Goal: Information Seeking & Learning: Find specific fact

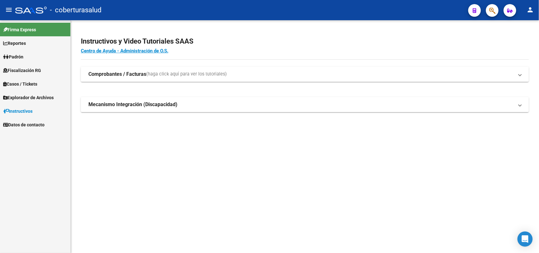
drag, startPoint x: 102, startPoint y: 148, endPoint x: 135, endPoint y: 135, distance: 35.5
click at [103, 148] on mat-sidenav-content "Instructivos y Video Tutoriales SAAS Centro de Ayuda - Administración de O.S. C…" at bounding box center [305, 136] width 468 height 233
click at [18, 70] on span "Fiscalización RG" at bounding box center [22, 70] width 38 height 7
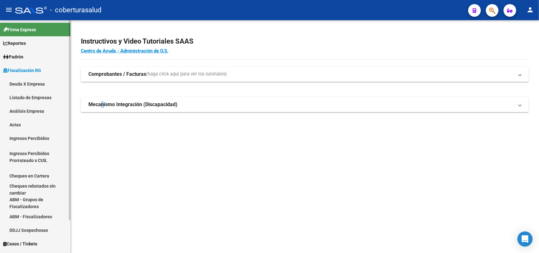
drag, startPoint x: 19, startPoint y: 110, endPoint x: 32, endPoint y: 109, distance: 12.7
click at [20, 110] on link "Análisis Empresa" at bounding box center [35, 111] width 70 height 14
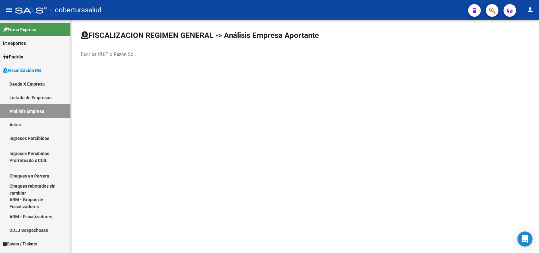
click at [97, 47] on div "Escriba CUIT o Razón Social para buscar" at bounding box center [109, 52] width 57 height 14
paste input "30703163846"
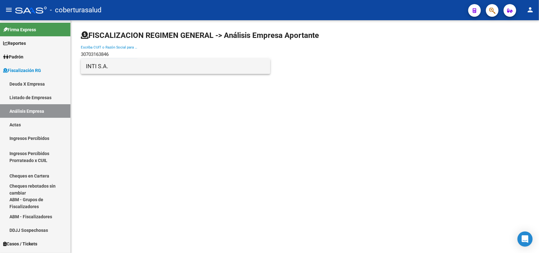
type input "30703163846"
click at [115, 69] on span "INTI S.A." at bounding box center [175, 66] width 179 height 15
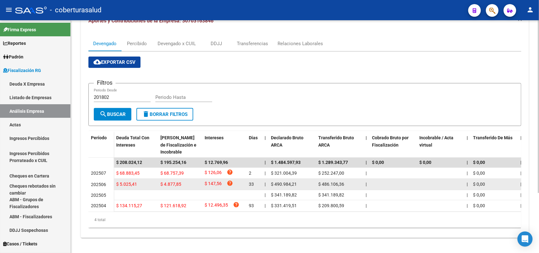
scroll to position [81, 0]
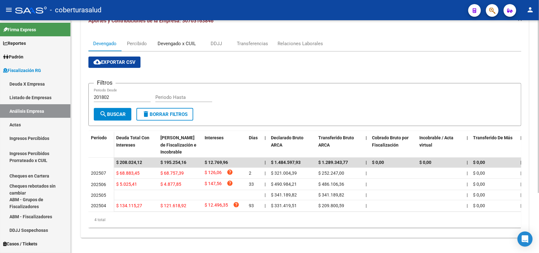
drag, startPoint x: 170, startPoint y: 35, endPoint x: 173, endPoint y: 40, distance: 6.0
click at [170, 40] on div "Devengado x CUIL" at bounding box center [177, 43] width 38 height 7
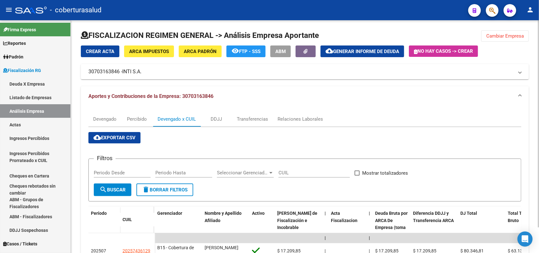
scroll to position [108, 0]
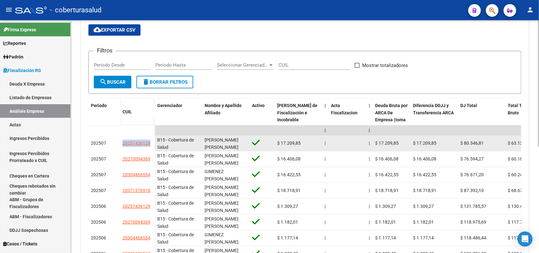
drag, startPoint x: 121, startPoint y: 142, endPoint x: 153, endPoint y: 140, distance: 32.6
click at [153, 140] on datatable-body-cell "20257436129" at bounding box center [137, 143] width 35 height 16
copy span "20257436129"
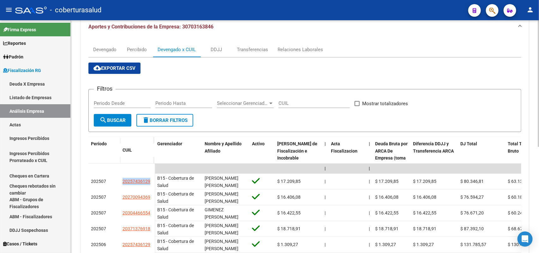
scroll to position [0, 0]
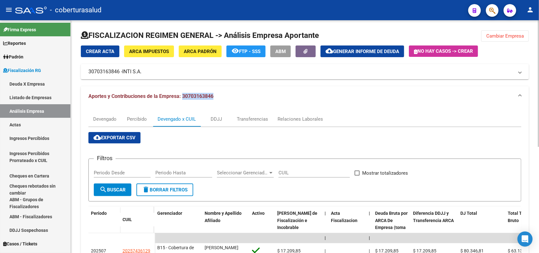
drag, startPoint x: 183, startPoint y: 95, endPoint x: 217, endPoint y: 98, distance: 34.2
click at [217, 98] on mat-panel-title "Aportes y Contribuciones de la Empresa: 30703163846" at bounding box center [300, 96] width 425 height 7
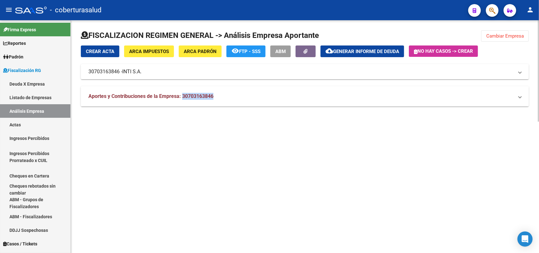
copy span "30703163846"
click at [511, 36] on span "Cambiar Empresa" at bounding box center [505, 36] width 38 height 6
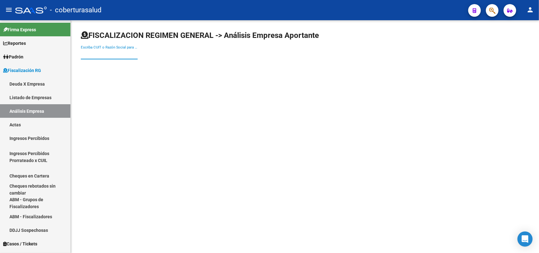
click at [112, 51] on input "Escriba CUIT o Razón Social para buscar" at bounding box center [109, 54] width 57 height 6
paste input "33717372609"
type input "33717372609"
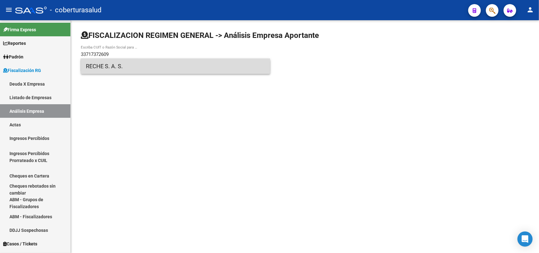
click at [111, 70] on span "RECHE S. A. S." at bounding box center [175, 66] width 179 height 15
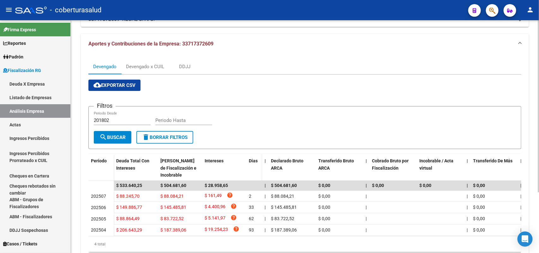
scroll to position [79, 0]
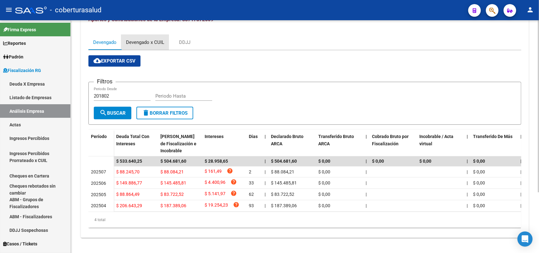
click at [144, 41] on div "Devengado x CUIL" at bounding box center [145, 42] width 38 height 7
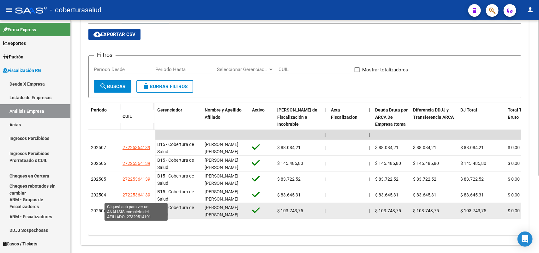
scroll to position [116, 0]
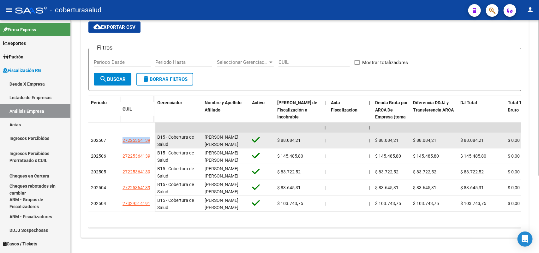
drag, startPoint x: 138, startPoint y: 133, endPoint x: 150, endPoint y: 133, distance: 12.3
click at [150, 137] on div "27225364139" at bounding box center [137, 140] width 30 height 7
copy span "27225364139"
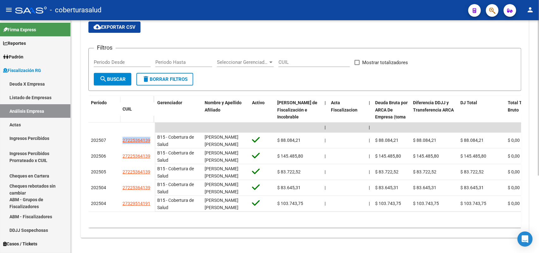
scroll to position [0, 0]
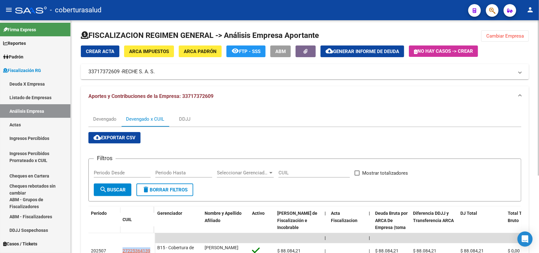
click at [502, 32] on button "Cambiar Empresa" at bounding box center [505, 35] width 48 height 11
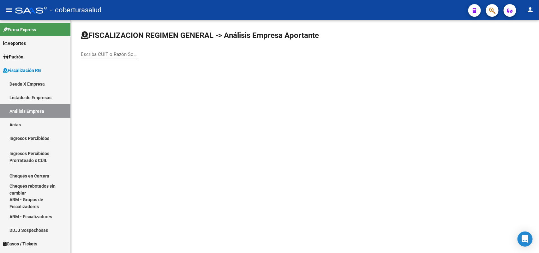
click at [117, 53] on input "Escriba CUIT o Razón Social para buscar" at bounding box center [109, 54] width 57 height 6
paste input "33718133489"
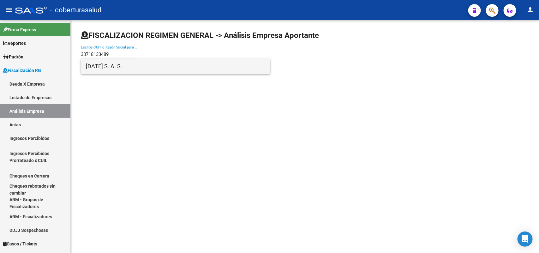
type input "33718133489"
click at [110, 70] on span "[DATE] S. A. S." at bounding box center [175, 66] width 179 height 15
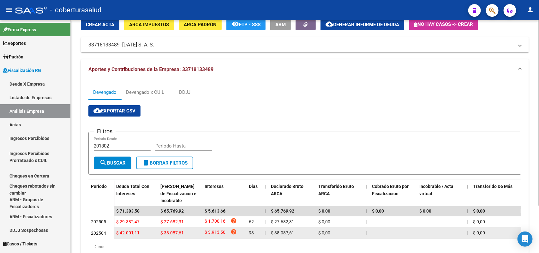
scroll to position [59, 0]
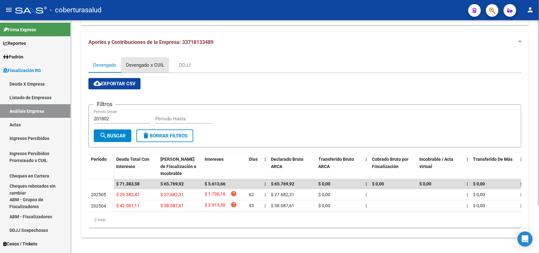
click at [145, 57] on div "Devengado x CUIL" at bounding box center [145, 64] width 48 height 15
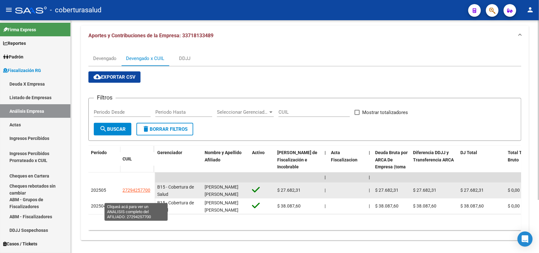
scroll to position [68, 0]
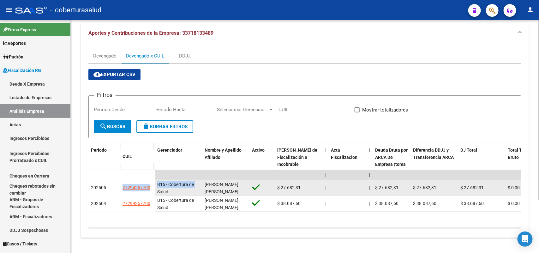
drag, startPoint x: 138, startPoint y: 183, endPoint x: 155, endPoint y: 185, distance: 16.8
copy datatable-body-row "27294257700 B15 - Cobertura de"
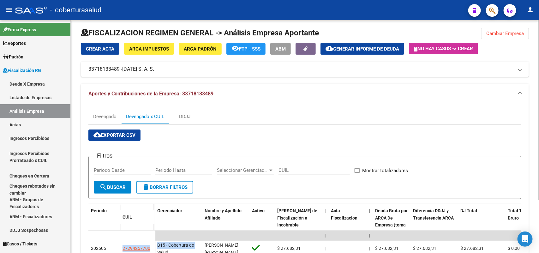
scroll to position [0, 0]
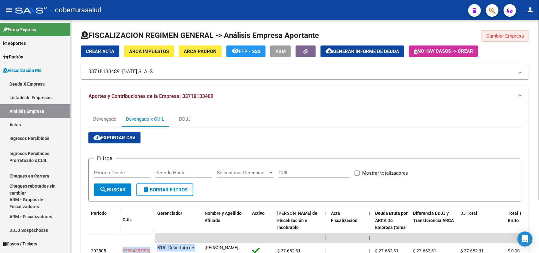
click at [501, 32] on button "Cambiar Empresa" at bounding box center [505, 35] width 48 height 11
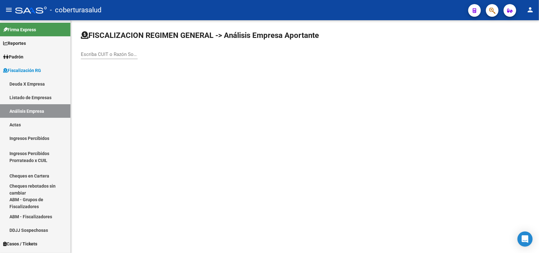
click at [119, 53] on input "Escriba CUIT o Razón Social para buscar" at bounding box center [109, 54] width 57 height 6
paste input "27211648959"
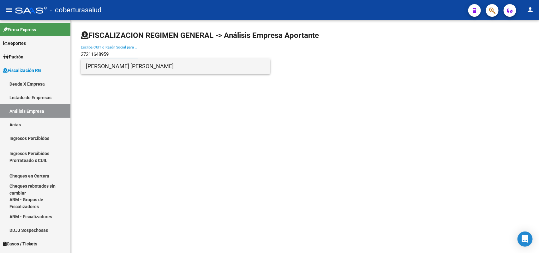
type input "27211648959"
click at [129, 64] on span "[PERSON_NAME] [PERSON_NAME]" at bounding box center [175, 66] width 179 height 15
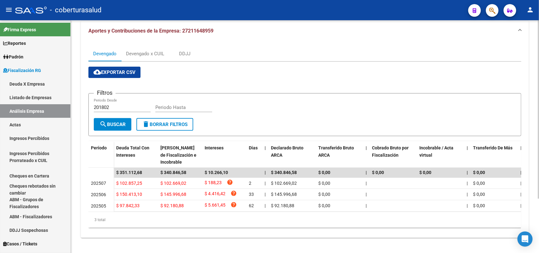
scroll to position [70, 0]
click at [157, 50] on div "Devengado x CUIL" at bounding box center [145, 53] width 38 height 7
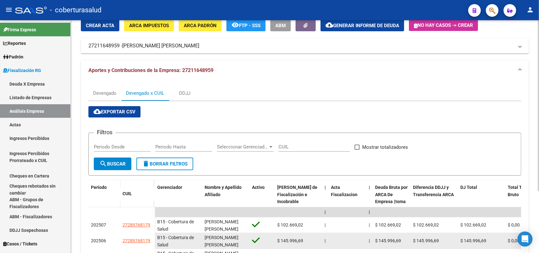
scroll to position [79, 0]
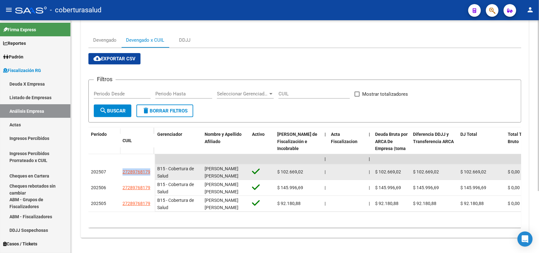
drag, startPoint x: 126, startPoint y: 173, endPoint x: 149, endPoint y: 174, distance: 22.7
click at [149, 174] on span "27289768179" at bounding box center [136, 171] width 28 height 5
copy span "27289768179"
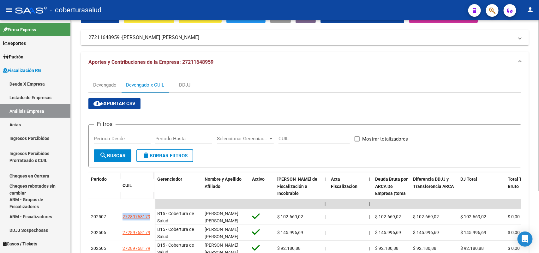
scroll to position [0, 0]
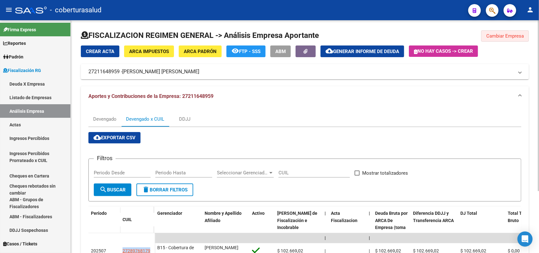
click at [516, 37] on span "Cambiar Empresa" at bounding box center [505, 36] width 38 height 6
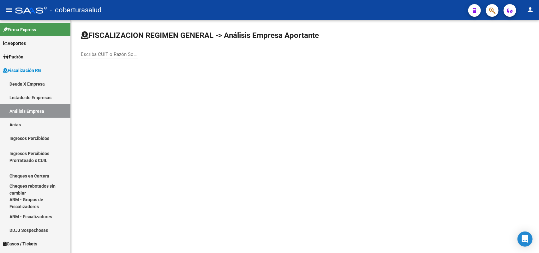
click at [124, 56] on input "Escriba CUIT o Razón Social para buscar" at bounding box center [109, 54] width 57 height 6
paste input "30709794961"
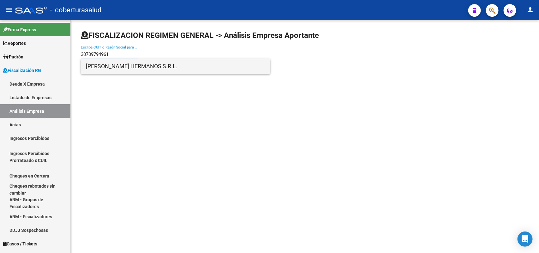
type input "30709794961"
click at [111, 70] on span "[PERSON_NAME] HERMANOS S.R.L." at bounding box center [175, 66] width 179 height 15
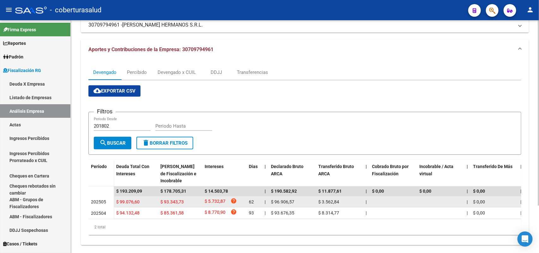
scroll to position [59, 0]
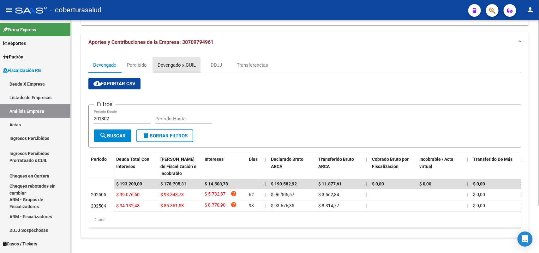
click at [168, 62] on div "Devengado x CUIL" at bounding box center [177, 65] width 38 height 7
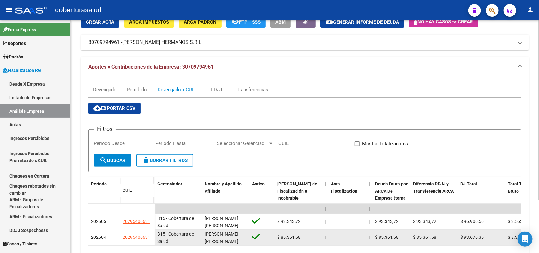
scroll to position [68, 0]
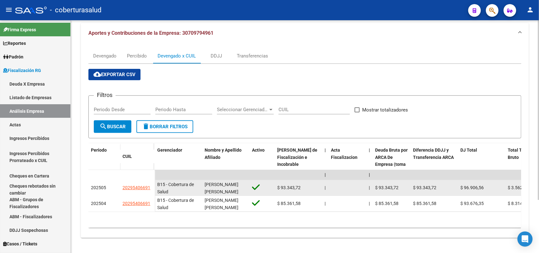
drag, startPoint x: 122, startPoint y: 182, endPoint x: 152, endPoint y: 183, distance: 29.7
click at [152, 183] on datatable-body-cell "20295406691" at bounding box center [137, 188] width 35 height 16
copy span "20295406691"
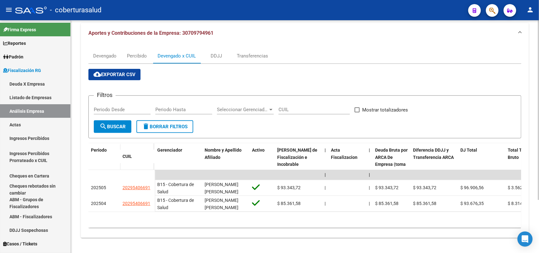
scroll to position [0, 0]
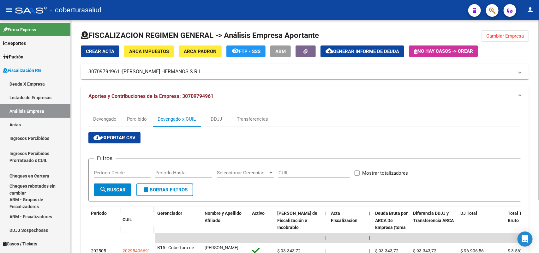
click at [495, 30] on button "Cambiar Empresa" at bounding box center [505, 35] width 48 height 11
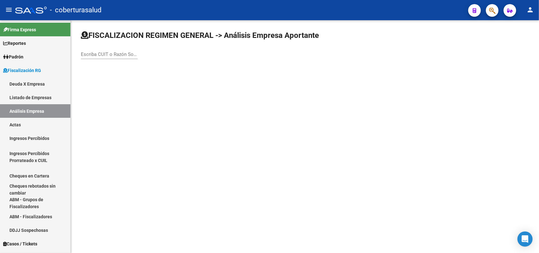
click at [127, 52] on input "Escriba CUIT o Razón Social para buscar" at bounding box center [109, 54] width 57 height 6
paste input "30717495647"
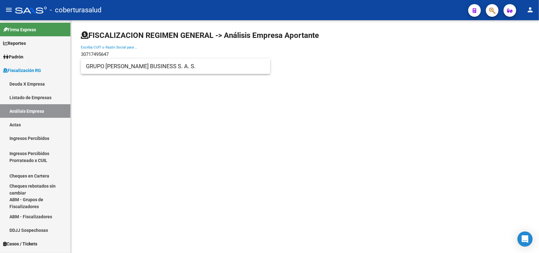
type input "30717495647"
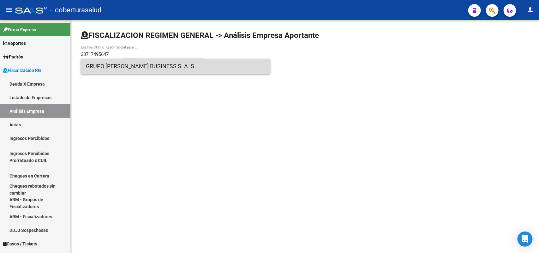
click at [116, 70] on span "GRUPO [PERSON_NAME] BUSINESS S. A. S." at bounding box center [175, 66] width 179 height 15
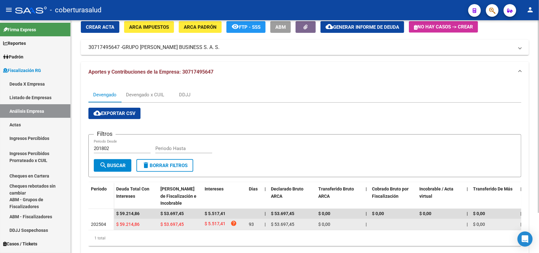
scroll to position [48, 0]
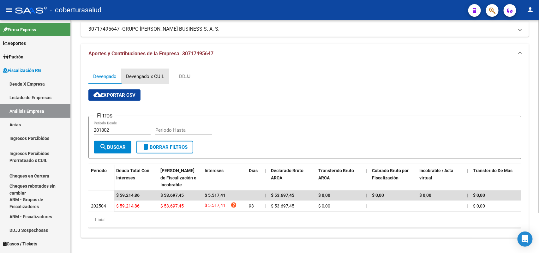
click at [144, 69] on div "Devengado x CUIL" at bounding box center [145, 76] width 48 height 15
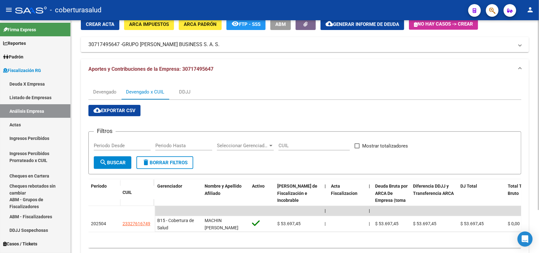
scroll to position [0, 0]
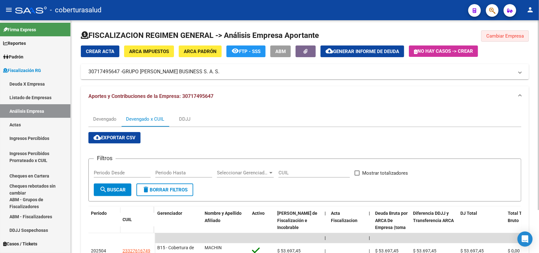
drag, startPoint x: 499, startPoint y: 30, endPoint x: 500, endPoint y: 34, distance: 4.2
click at [499, 31] on button "Cambiar Empresa" at bounding box center [505, 35] width 48 height 11
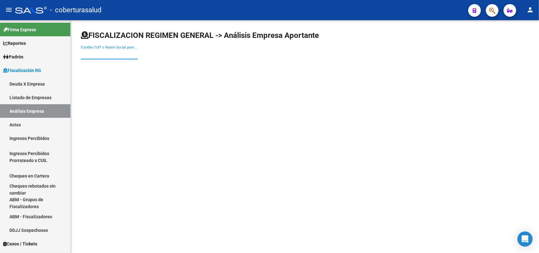
paste input "20237143133"
click at [105, 53] on input "20237143133" at bounding box center [109, 54] width 57 height 6
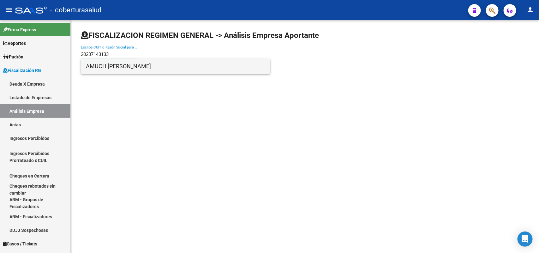
type input "20237143133"
click at [116, 68] on span "AMUCH [PERSON_NAME]" at bounding box center [175, 66] width 179 height 15
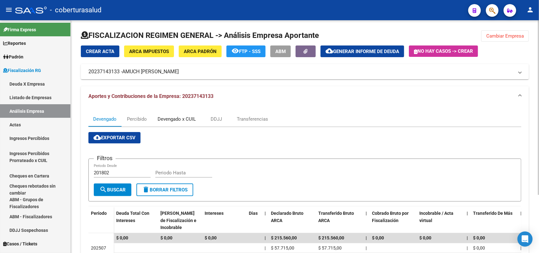
click at [166, 116] on div "Devengado x CUIL" at bounding box center [177, 119] width 38 height 7
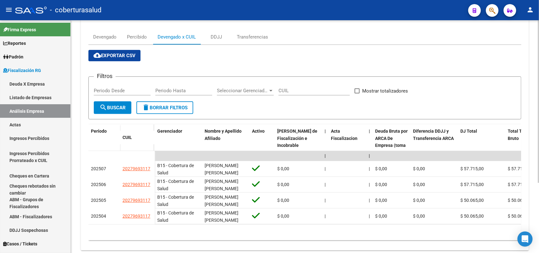
scroll to position [100, 0]
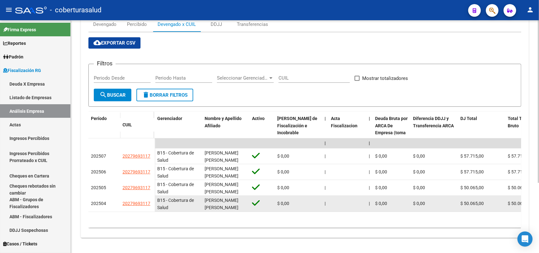
drag, startPoint x: 122, startPoint y: 197, endPoint x: 152, endPoint y: 198, distance: 30.0
click at [152, 198] on datatable-body-cell "20279693117" at bounding box center [137, 204] width 35 height 16
copy span "20279693117"
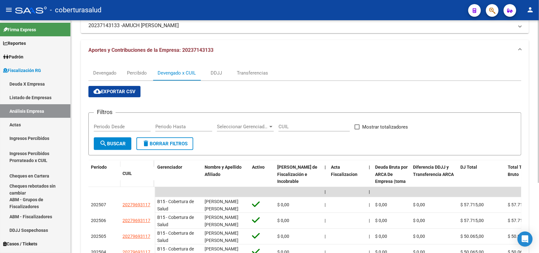
scroll to position [0, 0]
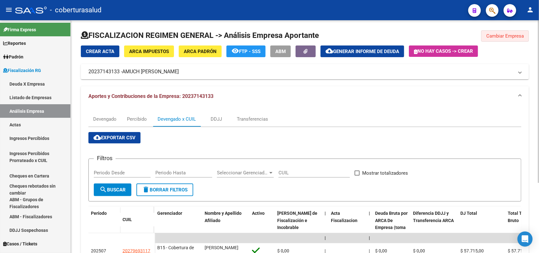
drag, startPoint x: 520, startPoint y: 33, endPoint x: 507, endPoint y: 35, distance: 13.4
click at [520, 34] on span "Cambiar Empresa" at bounding box center [505, 36] width 38 height 6
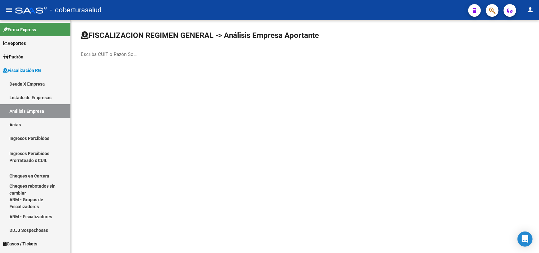
click at [100, 52] on input "Escriba CUIT o Razón Social para buscar" at bounding box center [109, 54] width 57 height 6
paste input "30717115658"
type input "30717115658"
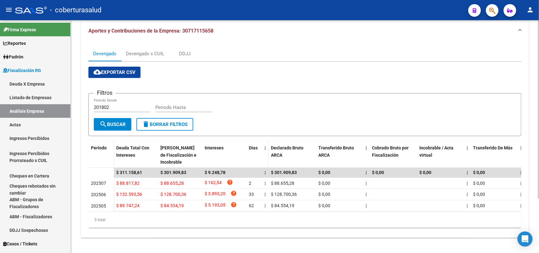
scroll to position [70, 0]
click at [158, 50] on div "Devengado x CUIL" at bounding box center [145, 53] width 38 height 7
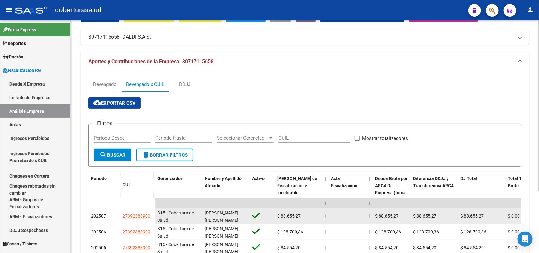
scroll to position [84, 0]
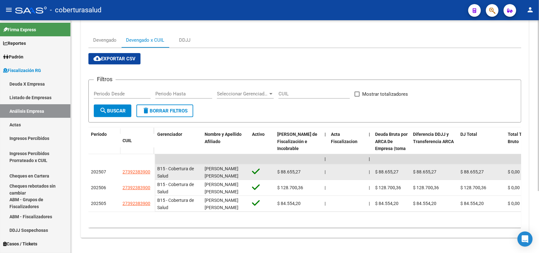
drag, startPoint x: 137, startPoint y: 166, endPoint x: 154, endPoint y: 166, distance: 16.4
click at [154, 166] on datatable-body-cell "27392383900" at bounding box center [137, 172] width 35 height 16
copy span "27392383900"
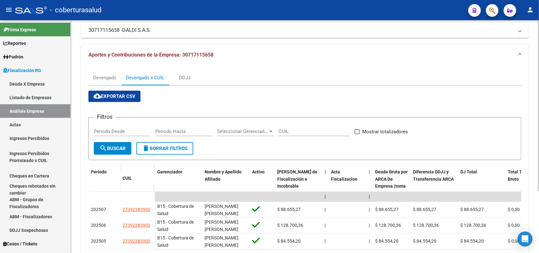
scroll to position [0, 0]
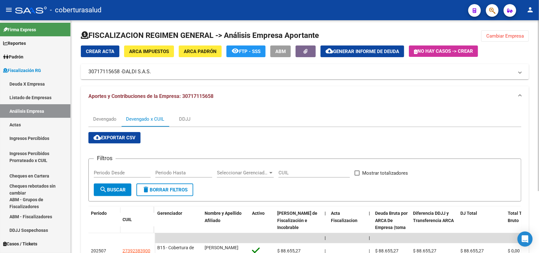
click at [496, 34] on span "Cambiar Empresa" at bounding box center [505, 36] width 38 height 6
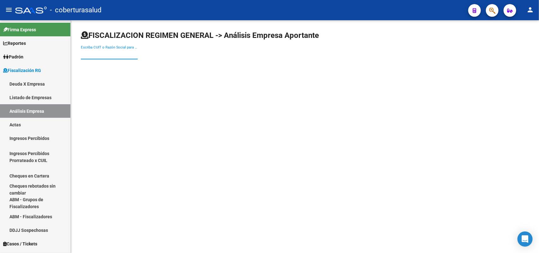
paste input "30714275964"
click at [120, 53] on input "30714275964" at bounding box center [109, 54] width 57 height 6
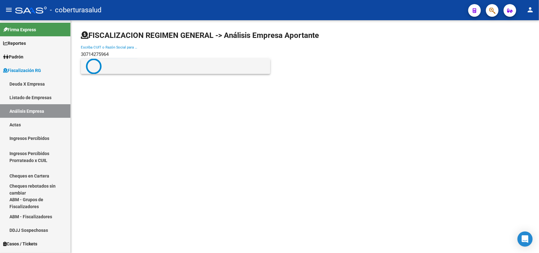
type input "30714275964"
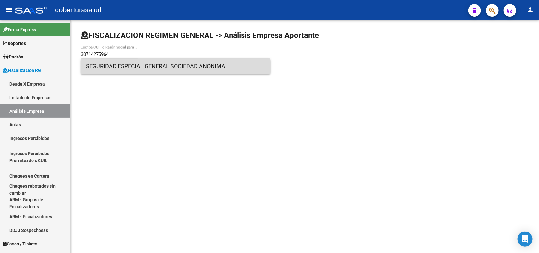
click at [114, 66] on span "SEGURIDAD ESPECIAL GENERAL SOCIEDAD ANONIMA" at bounding box center [175, 66] width 179 height 15
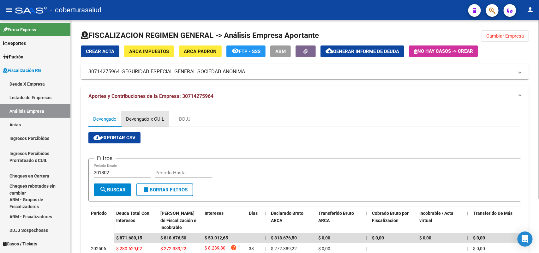
click at [138, 118] on div "Devengado x CUIL" at bounding box center [145, 119] width 38 height 7
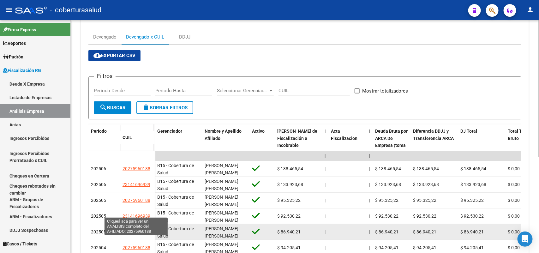
scroll to position [118, 0]
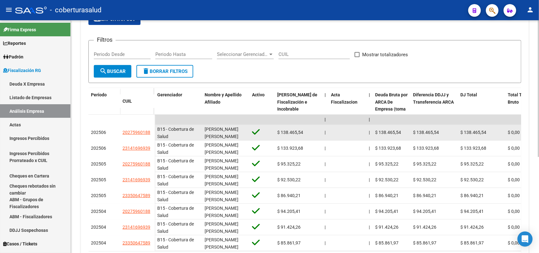
drag, startPoint x: 144, startPoint y: 130, endPoint x: 158, endPoint y: 130, distance: 13.9
copy span "20275960188"
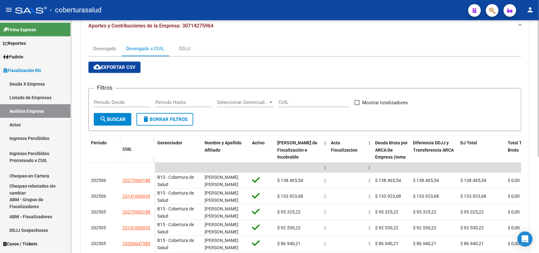
scroll to position [0, 0]
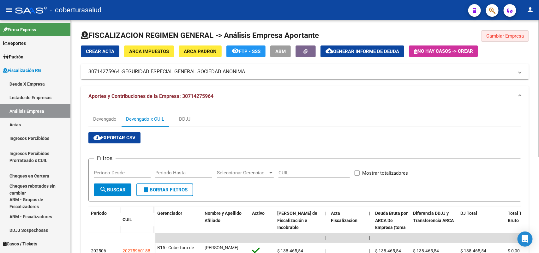
click at [496, 39] on button "Cambiar Empresa" at bounding box center [505, 35] width 48 height 11
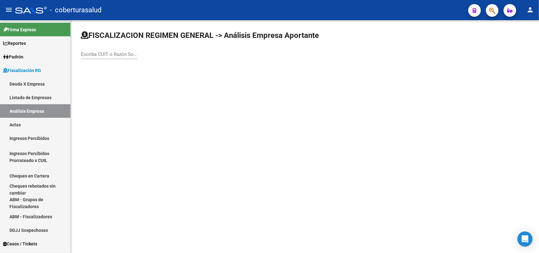
click at [119, 49] on div "Escriba CUIT o Razón Social para buscar" at bounding box center [109, 52] width 57 height 14
paste input "30712507221"
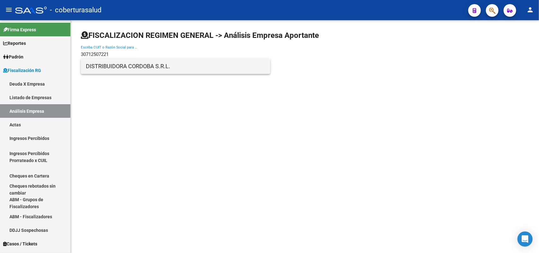
type input "30712507221"
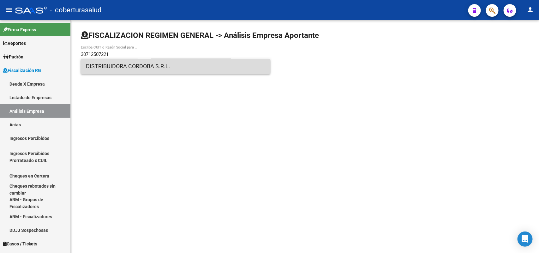
click at [130, 68] on span "DISTRIBUIDORA CORDOBA S.R.L." at bounding box center [175, 66] width 179 height 15
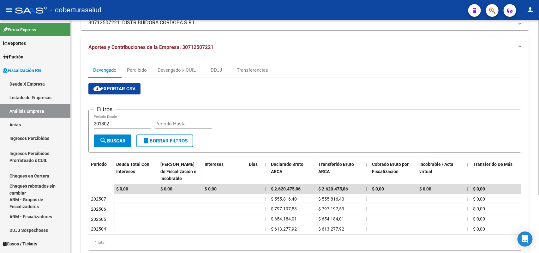
scroll to position [37, 0]
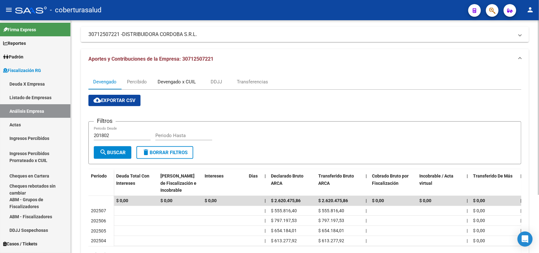
click at [180, 83] on div "Devengado x CUIL" at bounding box center [177, 81] width 38 height 7
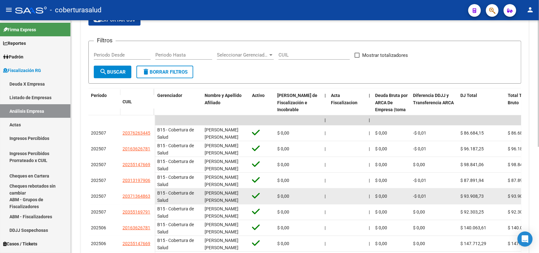
scroll to position [118, 0]
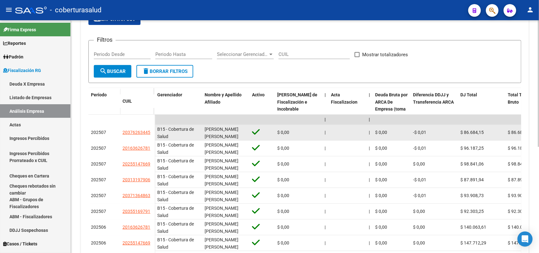
drag, startPoint x: 141, startPoint y: 131, endPoint x: 150, endPoint y: 132, distance: 9.2
click at [150, 132] on datatable-body-cell "20376263445" at bounding box center [137, 133] width 35 height 16
copy span "20376263445"
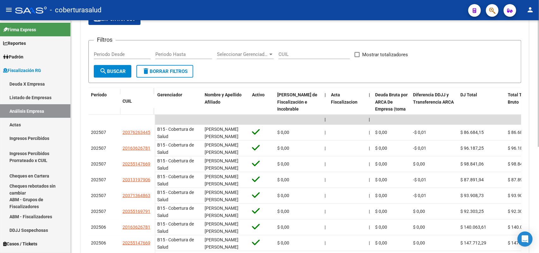
scroll to position [0, 0]
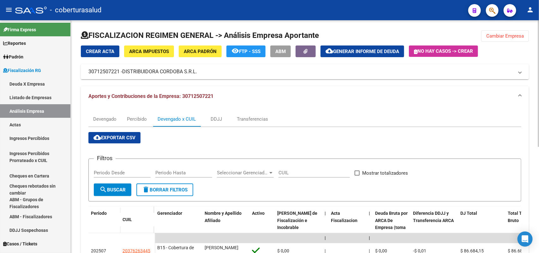
drag, startPoint x: 97, startPoint y: 70, endPoint x: 119, endPoint y: 70, distance: 21.8
click at [119, 70] on mat-expansion-panel-header "30712507221 - DISTRIBUIDORA CORDOBA S.R.L." at bounding box center [305, 71] width 448 height 15
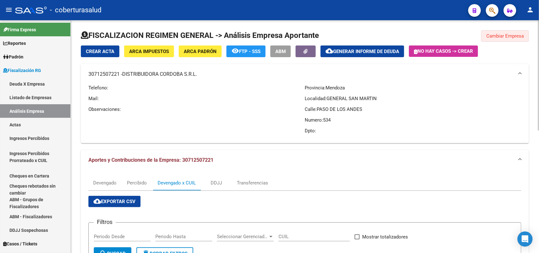
click at [505, 36] on span "Cambiar Empresa" at bounding box center [505, 36] width 38 height 6
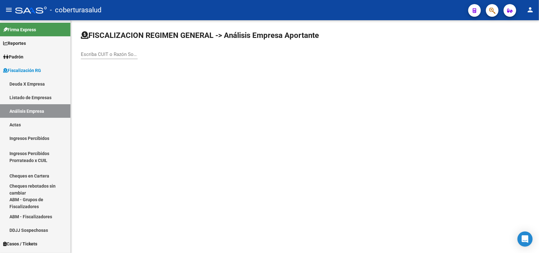
paste input "33717092169"
click at [120, 51] on input "33717092169" at bounding box center [109, 54] width 57 height 6
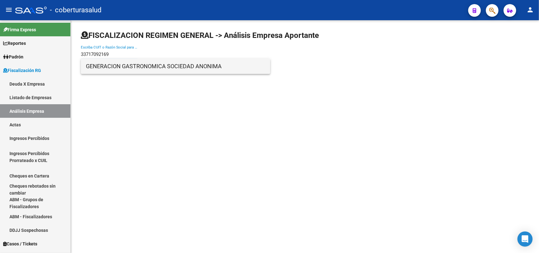
type input "33717092169"
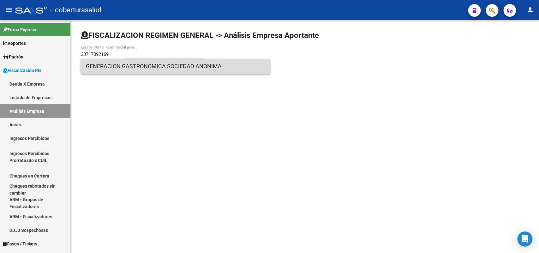
click at [117, 70] on span "GENERACION GASTRONOMICA SOCIEDAD ANONIMA" at bounding box center [175, 66] width 179 height 15
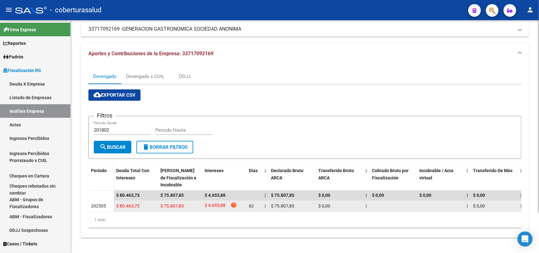
scroll to position [48, 0]
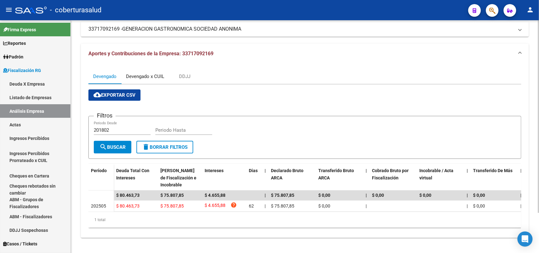
click at [153, 73] on div "Devengado x CUIL" at bounding box center [145, 76] width 38 height 7
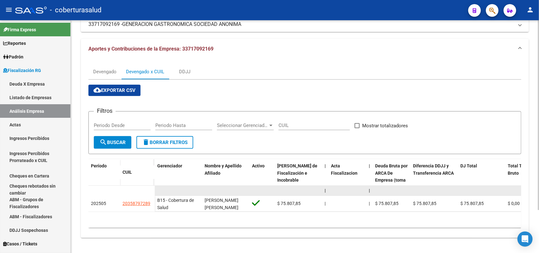
scroll to position [52, 0]
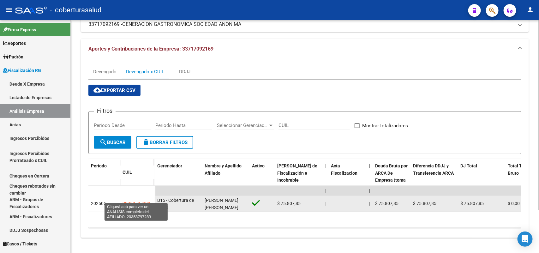
drag, startPoint x: 122, startPoint y: 199, endPoint x: 147, endPoint y: 200, distance: 25.6
click at [147, 200] on datatable-body-cell "20358797289" at bounding box center [137, 204] width 35 height 16
drag, startPoint x: 133, startPoint y: 198, endPoint x: 152, endPoint y: 198, distance: 18.3
click at [152, 199] on datatable-body-cell "20358797289" at bounding box center [137, 204] width 35 height 16
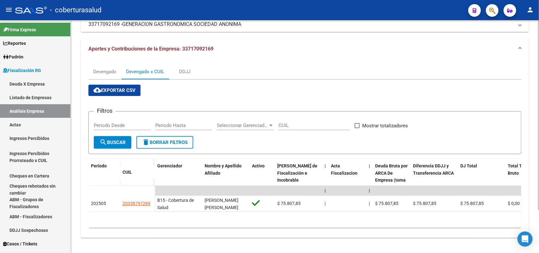
scroll to position [0, 0]
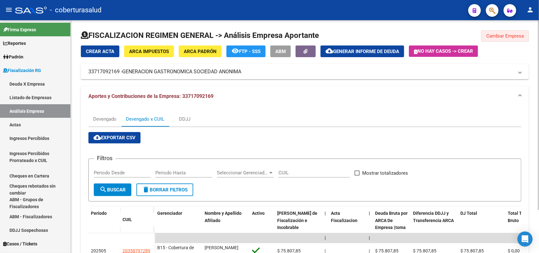
click at [509, 38] on span "Cambiar Empresa" at bounding box center [505, 36] width 38 height 6
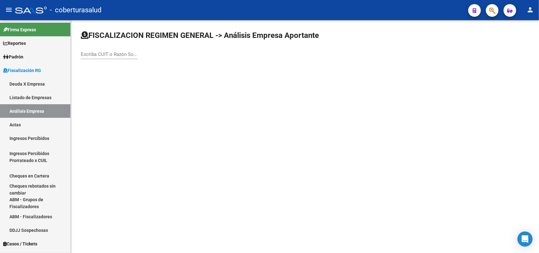
drag, startPoint x: 130, startPoint y: 57, endPoint x: 128, endPoint y: 55, distance: 3.6
click at [128, 55] on div "Escriba CUIT o Razón Social para buscar" at bounding box center [109, 52] width 57 height 14
paste input "30717918297"
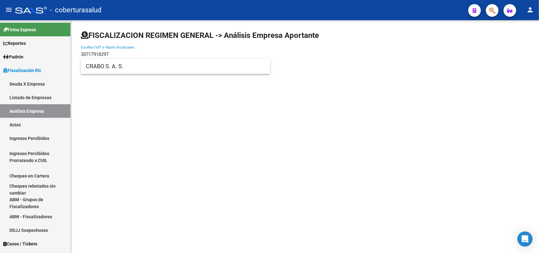
type input "30717918297"
click at [119, 69] on span "CRABO S. A. S." at bounding box center [175, 66] width 179 height 15
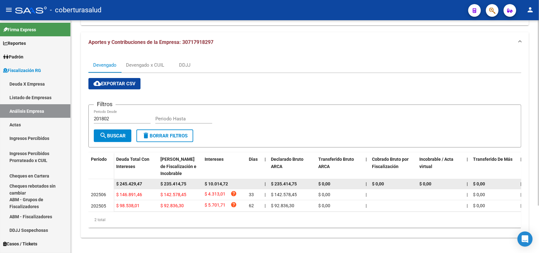
scroll to position [59, 0]
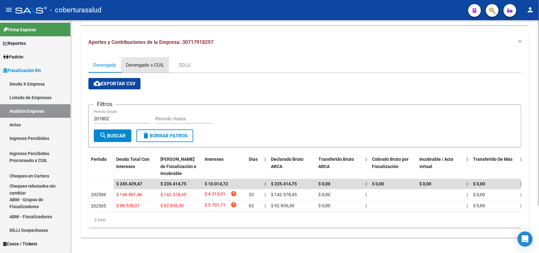
drag, startPoint x: 152, startPoint y: 62, endPoint x: 170, endPoint y: 76, distance: 22.0
click at [152, 62] on div "Devengado x CUIL" at bounding box center [145, 65] width 38 height 7
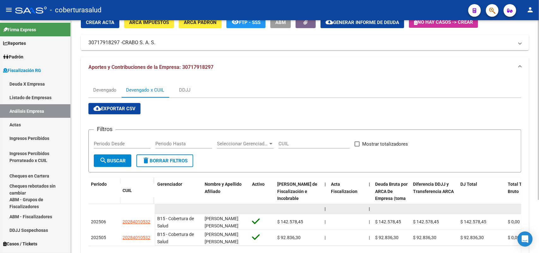
scroll to position [68, 0]
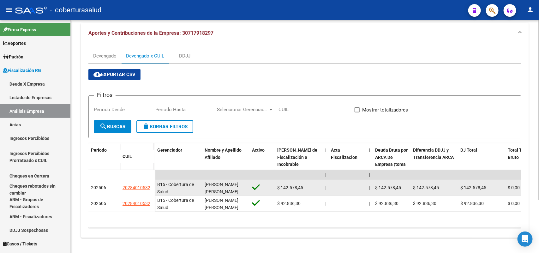
drag, startPoint x: 122, startPoint y: 182, endPoint x: 149, endPoint y: 184, distance: 27.5
click at [150, 184] on datatable-body-cell "20284010532" at bounding box center [137, 188] width 35 height 16
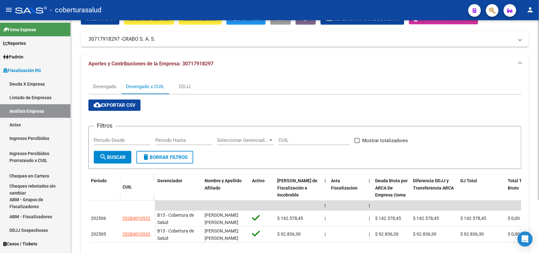
scroll to position [0, 0]
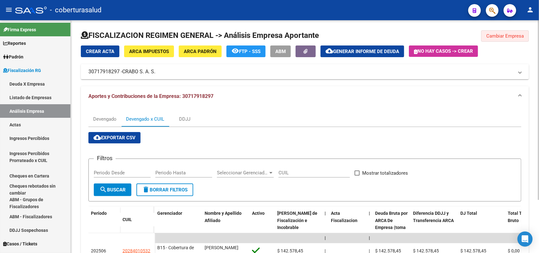
click at [512, 34] on span "Cambiar Empresa" at bounding box center [505, 36] width 38 height 6
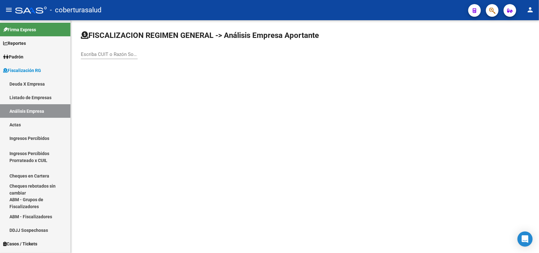
paste input "30717462404"
click at [129, 55] on input "30717462404" at bounding box center [109, 54] width 57 height 6
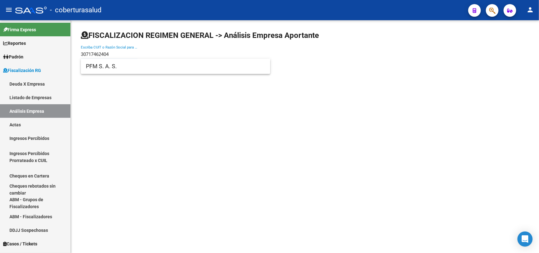
type input "30717462404"
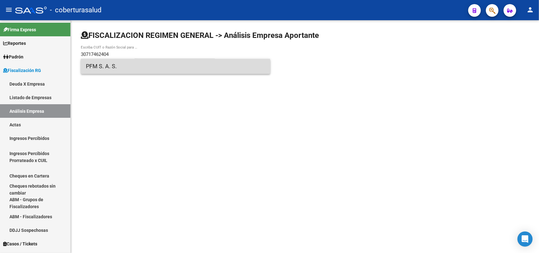
click at [122, 69] on span "PFM S. A. S." at bounding box center [175, 66] width 179 height 15
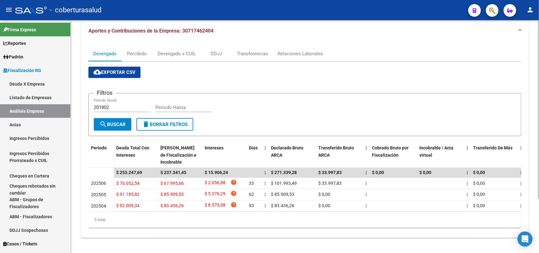
scroll to position [70, 0]
click at [170, 50] on div "Devengado x CUIL" at bounding box center [177, 53] width 38 height 7
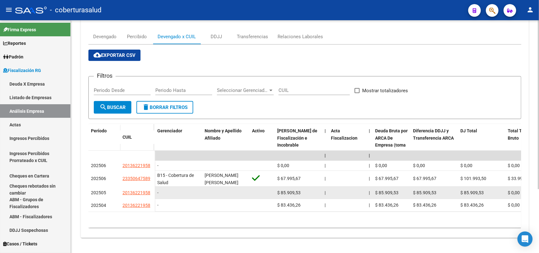
scroll to position [87, 0]
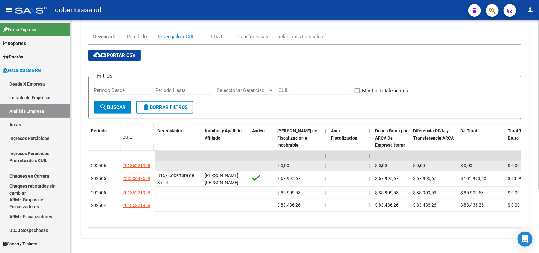
drag, startPoint x: 120, startPoint y: 158, endPoint x: 150, endPoint y: 157, distance: 29.7
click at [150, 161] on datatable-body-cell "20136221958" at bounding box center [137, 166] width 35 height 10
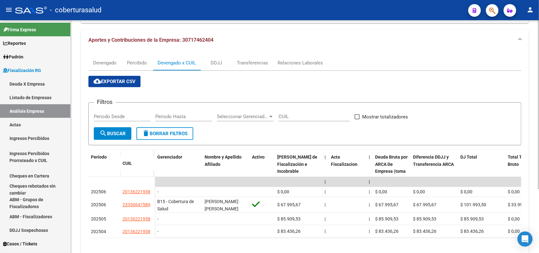
scroll to position [0, 0]
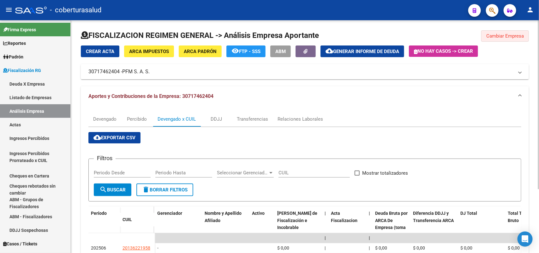
drag, startPoint x: 516, startPoint y: 36, endPoint x: 438, endPoint y: 32, distance: 78.1
click at [516, 37] on span "Cambiar Empresa" at bounding box center [505, 36] width 38 height 6
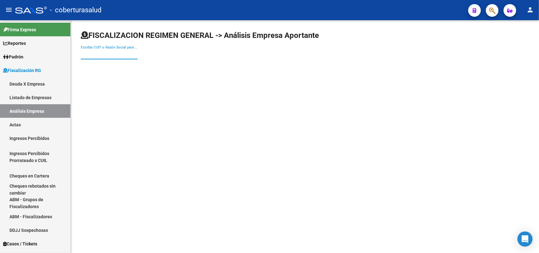
paste input "30708056800"
click at [111, 54] on input "30708056800" at bounding box center [109, 54] width 57 height 6
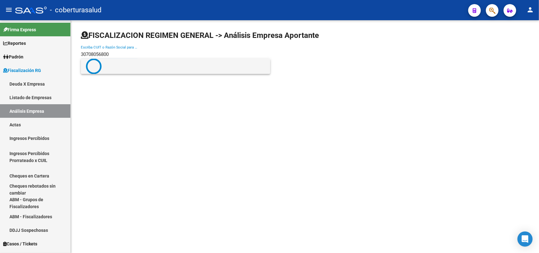
type input "30708056800"
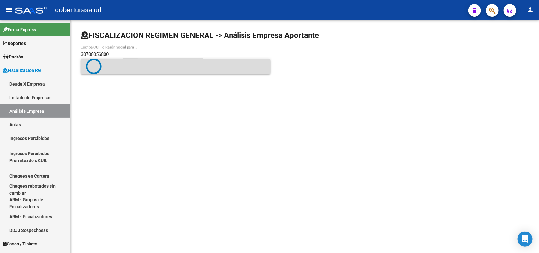
click at [116, 71] on span at bounding box center [175, 66] width 179 height 16
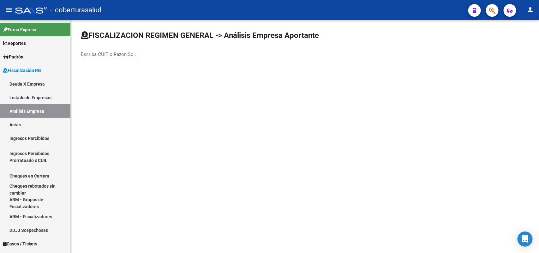
click at [106, 50] on div "Escriba CUIT o Razón Social para buscar" at bounding box center [109, 52] width 57 height 14
paste input "30708056800"
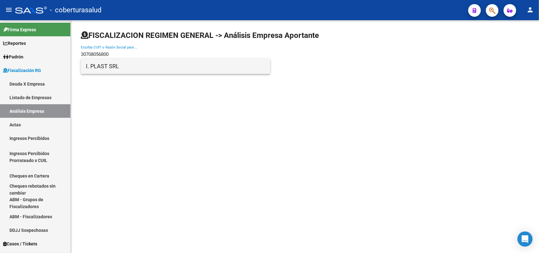
type input "30708056800"
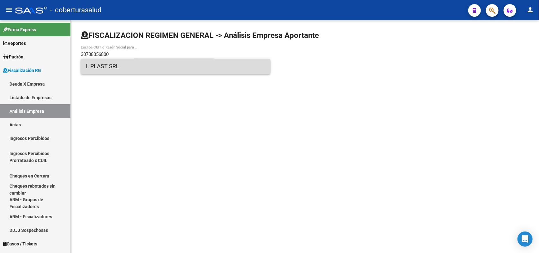
click at [122, 65] on span "I. PLAST SRL" at bounding box center [175, 66] width 179 height 15
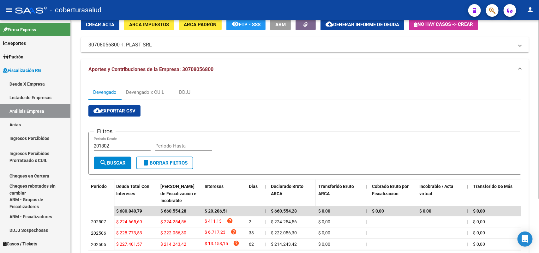
scroll to position [70, 0]
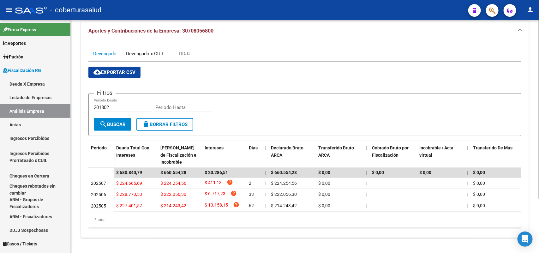
click at [152, 50] on div "Devengado x CUIL" at bounding box center [145, 53] width 38 height 7
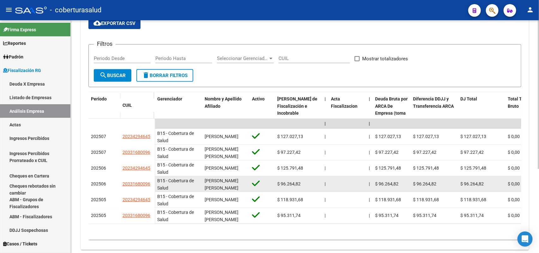
scroll to position [118, 0]
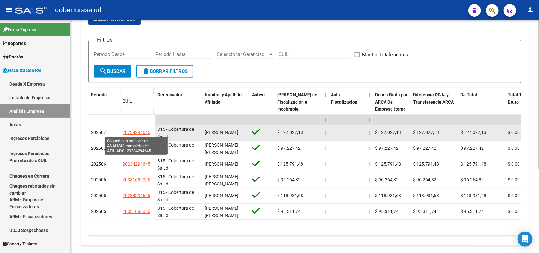
drag, startPoint x: 123, startPoint y: 134, endPoint x: 149, endPoint y: 133, distance: 25.9
click at [149, 133] on span "20234294645" at bounding box center [136, 132] width 28 height 5
type textarea "20234294645"
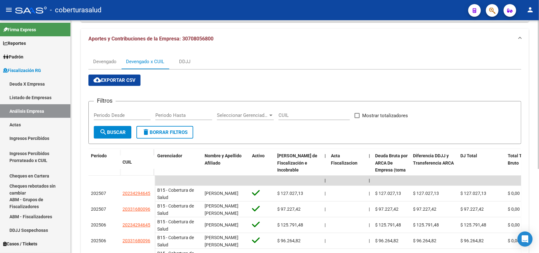
scroll to position [0, 0]
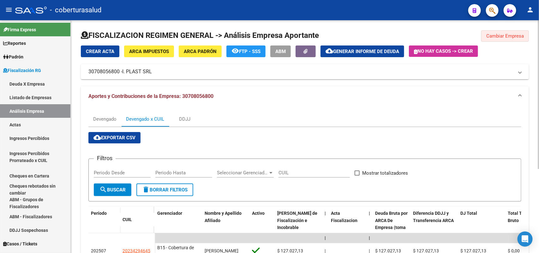
drag, startPoint x: 489, startPoint y: 39, endPoint x: 475, endPoint y: 41, distance: 14.2
click at [490, 39] on button "Cambiar Empresa" at bounding box center [505, 35] width 48 height 11
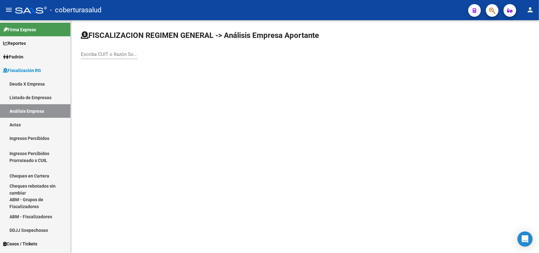
drag, startPoint x: 129, startPoint y: 48, endPoint x: 131, endPoint y: 54, distance: 6.1
click at [128, 50] on div "Escriba CUIT o Razón Social para buscar" at bounding box center [109, 52] width 57 height 14
paste input "33708966989"
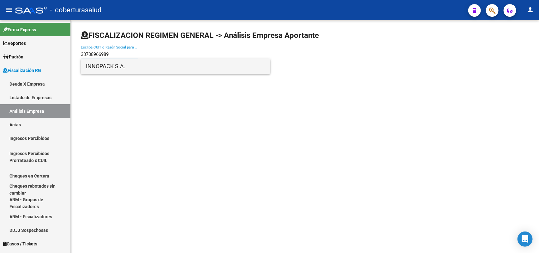
type input "33708966989"
click at [117, 65] on span "INNOPACK S.A." at bounding box center [175, 66] width 179 height 15
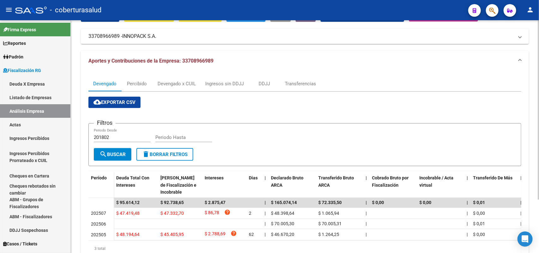
scroll to position [69, 0]
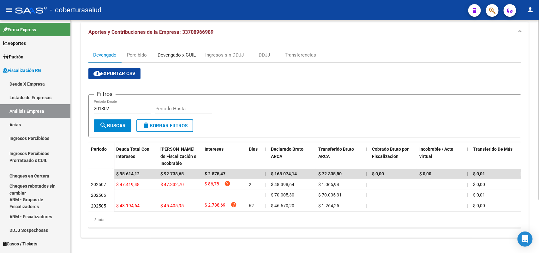
drag, startPoint x: 184, startPoint y: 50, endPoint x: 174, endPoint y: 67, distance: 19.4
click at [182, 51] on div "Devengado x CUIL" at bounding box center [177, 54] width 38 height 7
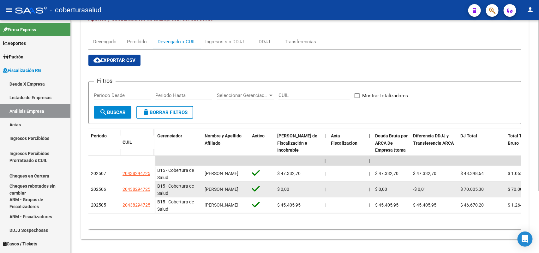
scroll to position [84, 0]
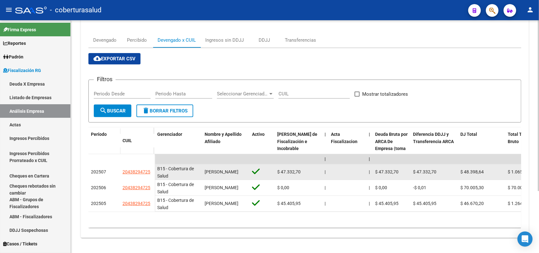
drag, startPoint x: 127, startPoint y: 166, endPoint x: 151, endPoint y: 168, distance: 24.4
click at [151, 168] on datatable-body-cell "20438294725" at bounding box center [137, 172] width 35 height 16
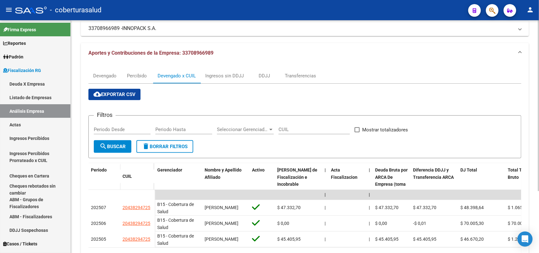
scroll to position [0, 0]
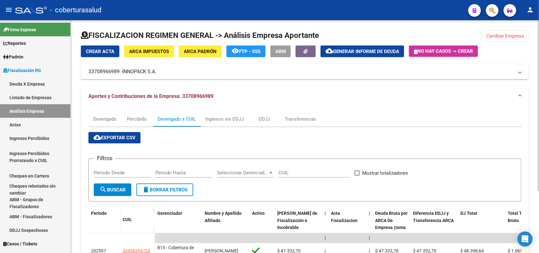
drag, startPoint x: 516, startPoint y: 32, endPoint x: 510, endPoint y: 35, distance: 6.5
click at [515, 32] on button "Cambiar Empresa" at bounding box center [505, 35] width 48 height 11
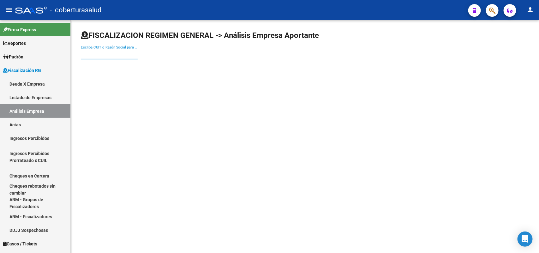
paste input "30717202801"
click at [108, 52] on input "Escriba CUIT o Razón Social para buscar" at bounding box center [109, 54] width 57 height 6
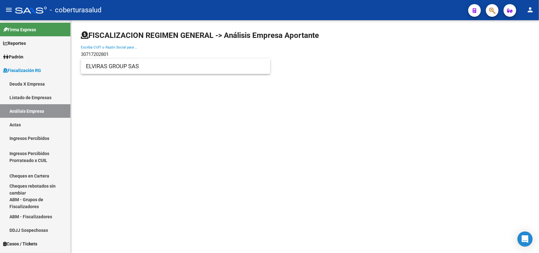
type input "30717202801"
click at [103, 68] on span "ELVIRAS GROUP SAS" at bounding box center [175, 66] width 179 height 15
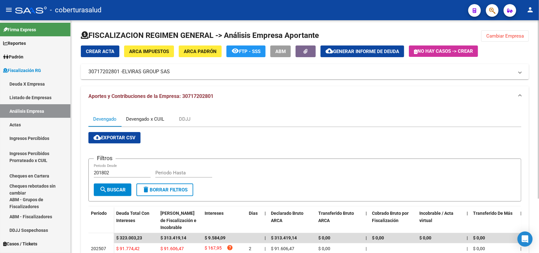
click at [138, 119] on div "Devengado x CUIL" at bounding box center [145, 119] width 38 height 7
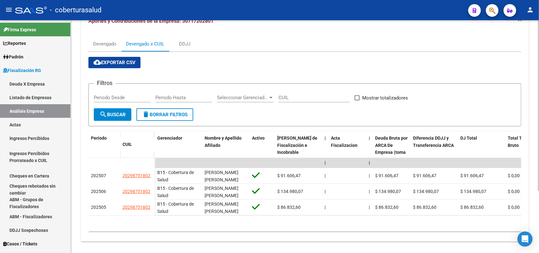
scroll to position [84, 0]
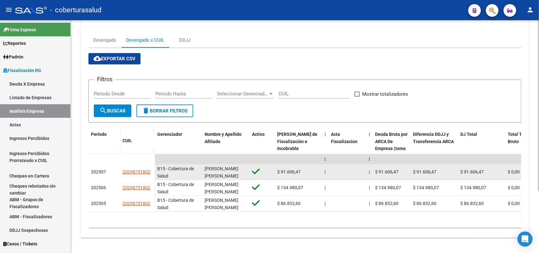
drag, startPoint x: 121, startPoint y: 166, endPoint x: 150, endPoint y: 166, distance: 29.4
click at [150, 166] on datatable-body-cell "20298751802" at bounding box center [137, 172] width 35 height 16
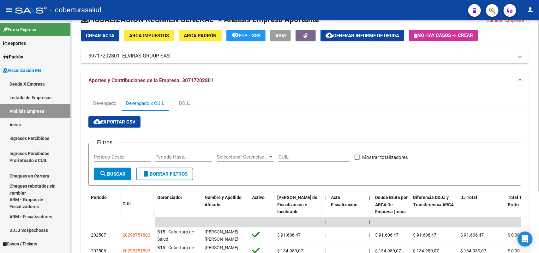
scroll to position [0, 0]
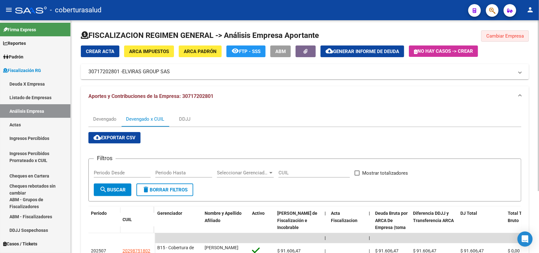
click at [513, 40] on button "Cambiar Empresa" at bounding box center [505, 35] width 48 height 11
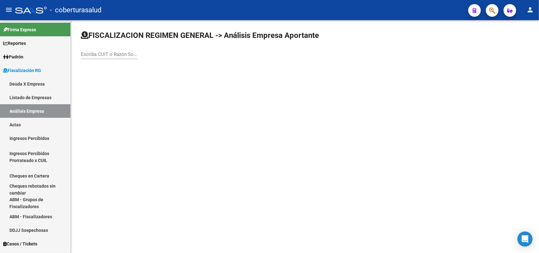
click at [92, 50] on div "Escriba CUIT o Razón Social para buscar" at bounding box center [109, 52] width 57 height 14
click at [93, 54] on input "Escriba CUIT o Razón Social para buscar" at bounding box center [109, 54] width 57 height 6
paste input "30715945890"
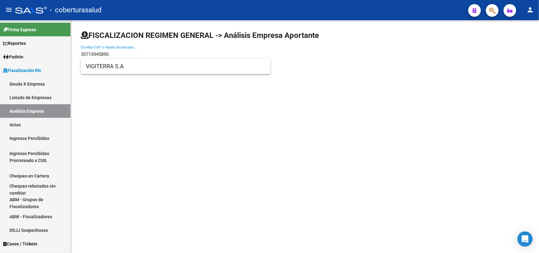
type input "30715945890"
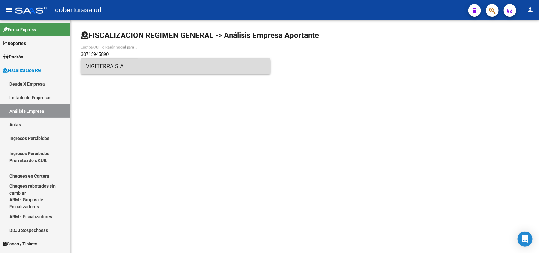
click at [110, 69] on span "VIGITERRA S.A" at bounding box center [175, 66] width 179 height 15
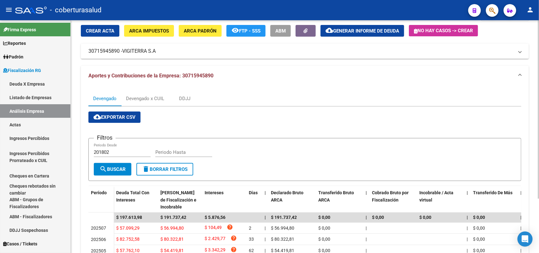
scroll to position [70, 0]
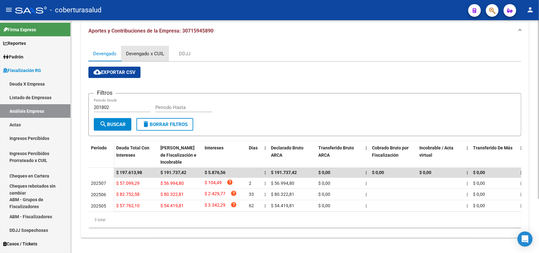
click at [147, 50] on div "Devengado x CUIL" at bounding box center [145, 53] width 38 height 7
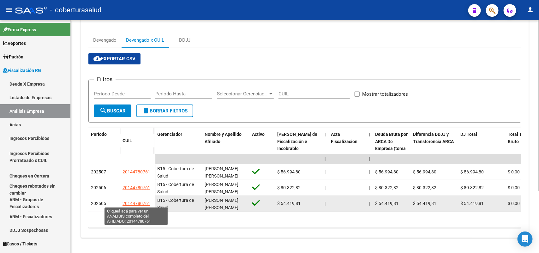
scroll to position [84, 0]
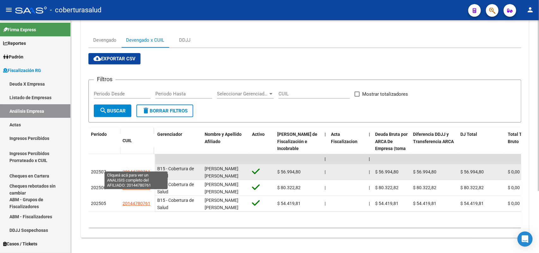
drag, startPoint x: 121, startPoint y: 170, endPoint x: 149, endPoint y: 168, distance: 28.5
click at [149, 168] on datatable-body-cell "20144780761" at bounding box center [137, 172] width 35 height 16
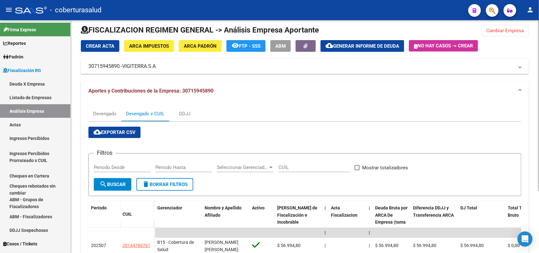
scroll to position [0, 0]
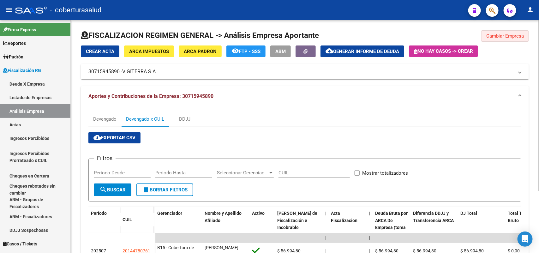
click at [503, 36] on span "Cambiar Empresa" at bounding box center [505, 36] width 38 height 6
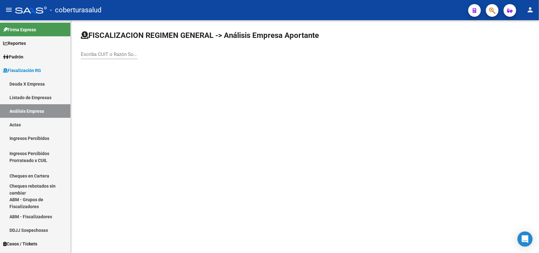
paste input "30714521302"
click at [127, 54] on input "Escriba CUIT o Razón Social para buscar" at bounding box center [109, 54] width 57 height 6
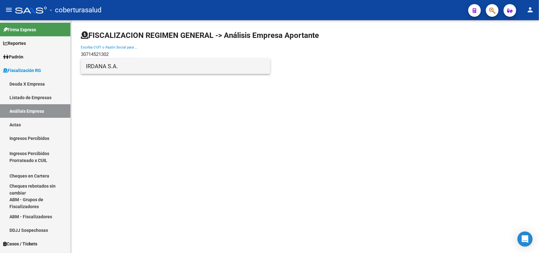
type input "30714521302"
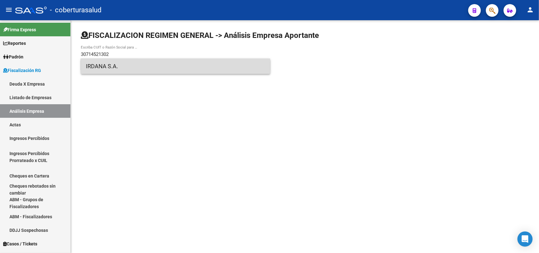
click at [112, 68] on span "IRDANA S.A." at bounding box center [175, 66] width 179 height 15
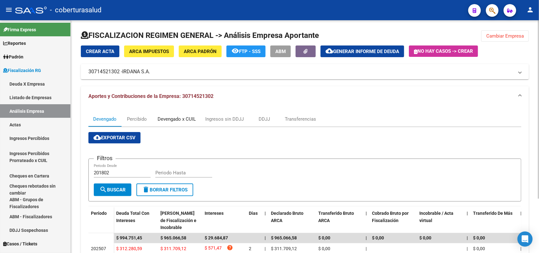
click at [166, 118] on div "Devengado x CUIL" at bounding box center [177, 119] width 38 height 7
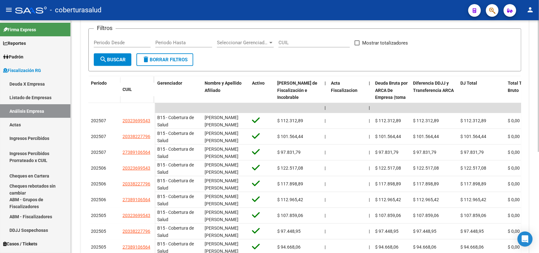
scroll to position [179, 0]
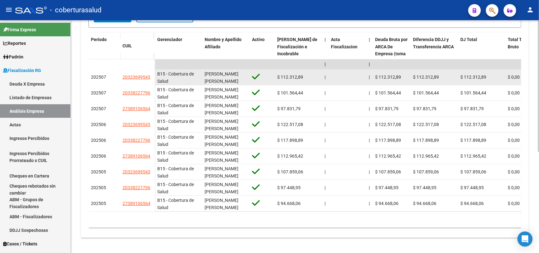
drag, startPoint x: 123, startPoint y: 70, endPoint x: 152, endPoint y: 71, distance: 28.1
click at [152, 71] on datatable-body-cell "20323699543" at bounding box center [137, 77] width 35 height 16
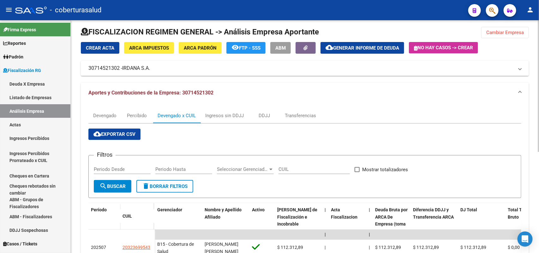
scroll to position [0, 0]
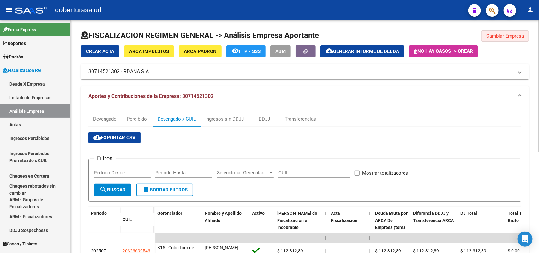
drag, startPoint x: 499, startPoint y: 36, endPoint x: 376, endPoint y: 63, distance: 125.8
click at [498, 36] on span "Cambiar Empresa" at bounding box center [505, 36] width 38 height 6
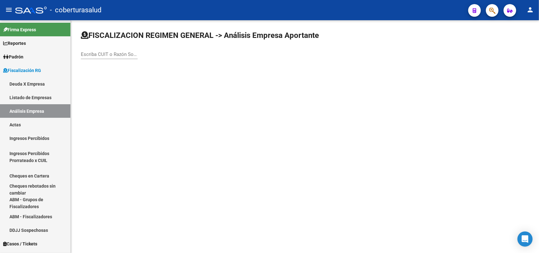
click at [111, 46] on div "Escriba CUIT o Razón Social para buscar" at bounding box center [109, 52] width 57 height 14
click at [113, 50] on div "Escriba CUIT o Razón Social para buscar" at bounding box center [109, 52] width 57 height 14
click at [116, 51] on input "Escriba CUIT o Razón Social para buscar" at bounding box center [109, 54] width 57 height 6
paste input "30518293687"
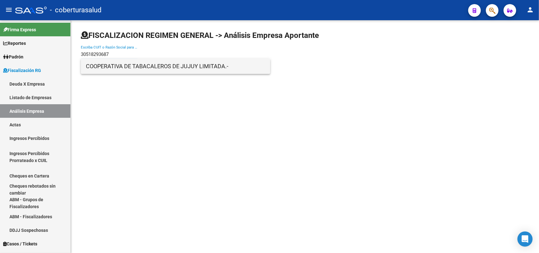
type input "30518293687"
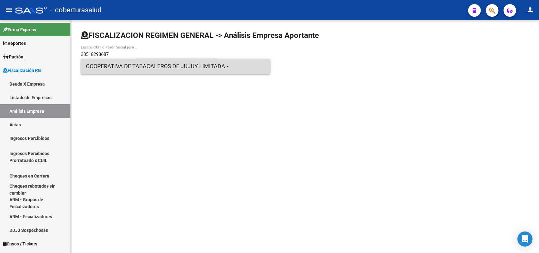
click at [124, 62] on span "COOPERATIVA DE TABACALEROS DE JUJUY LIMITADA.-" at bounding box center [175, 66] width 179 height 15
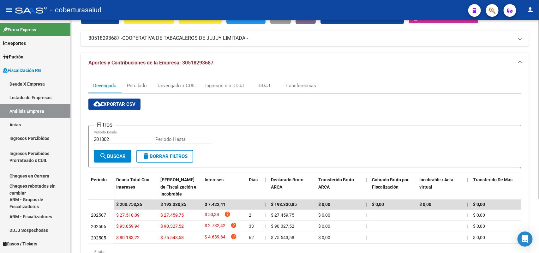
scroll to position [70, 0]
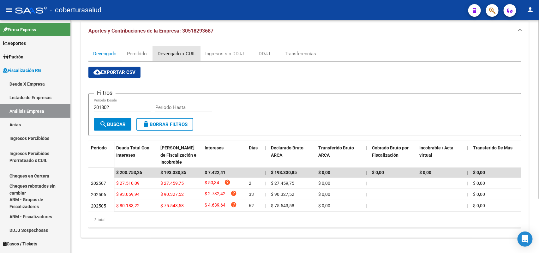
drag, startPoint x: 160, startPoint y: 47, endPoint x: 182, endPoint y: 131, distance: 86.4
click at [161, 50] on div "Devengado x CUIL" at bounding box center [177, 53] width 38 height 7
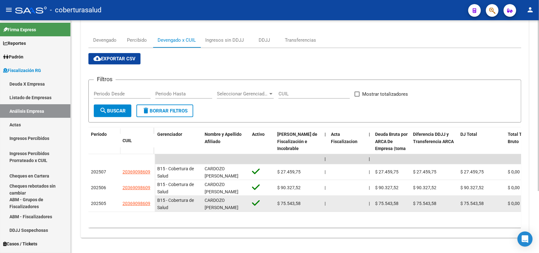
scroll to position [84, 0]
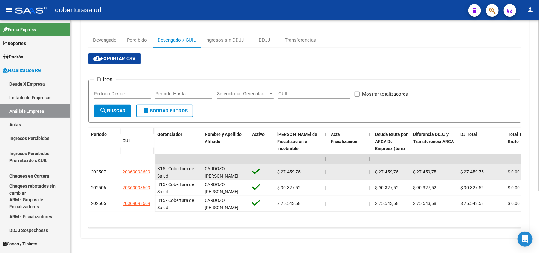
drag, startPoint x: 122, startPoint y: 164, endPoint x: 152, endPoint y: 169, distance: 31.3
click at [153, 170] on datatable-body-cell "20369098609" at bounding box center [137, 172] width 35 height 16
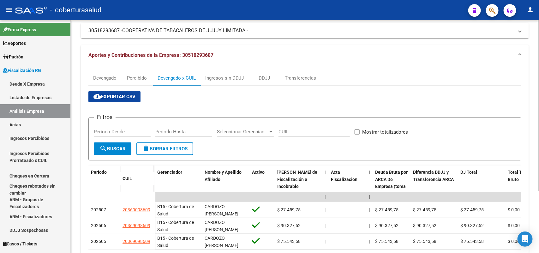
scroll to position [0, 0]
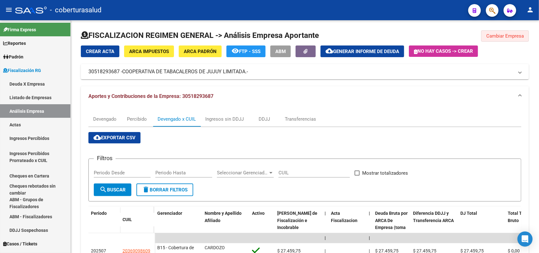
drag, startPoint x: 504, startPoint y: 30, endPoint x: 472, endPoint y: 92, distance: 69.9
click at [504, 31] on button "Cambiar Empresa" at bounding box center [505, 35] width 48 height 11
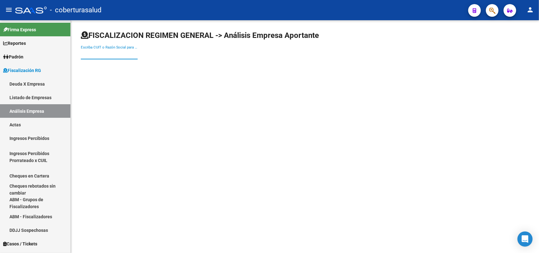
paste input "30711133573"
click at [106, 54] on input "Escriba CUIT o Razón Social para buscar" at bounding box center [109, 54] width 57 height 6
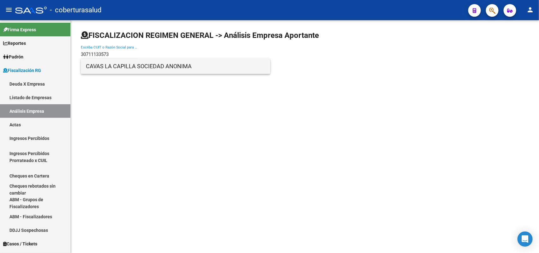
type input "30711133573"
click at [111, 69] on span "CAVAS LA CAPILLA SOCIEDAD ANONIMA" at bounding box center [175, 66] width 179 height 15
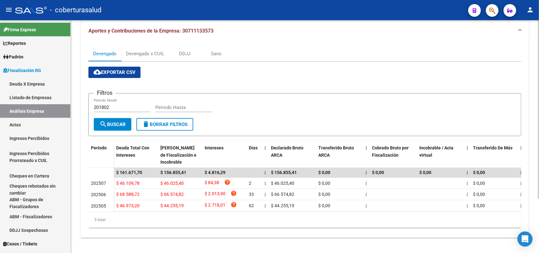
scroll to position [31, 0]
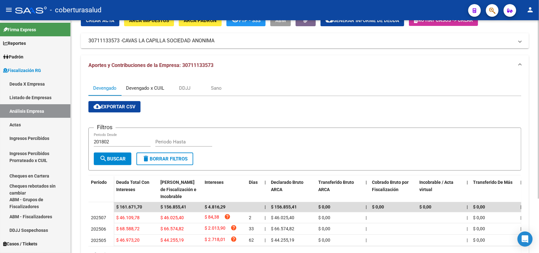
drag, startPoint x: 149, startPoint y: 81, endPoint x: 152, endPoint y: 95, distance: 14.1
click at [148, 86] on div "Devengado x CUIL" at bounding box center [145, 88] width 48 height 15
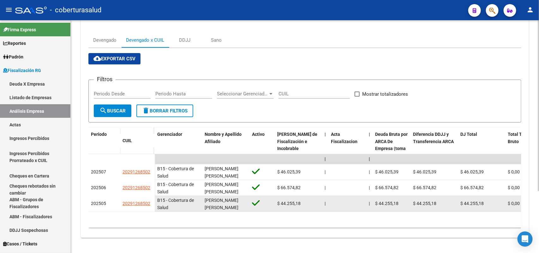
scroll to position [84, 0]
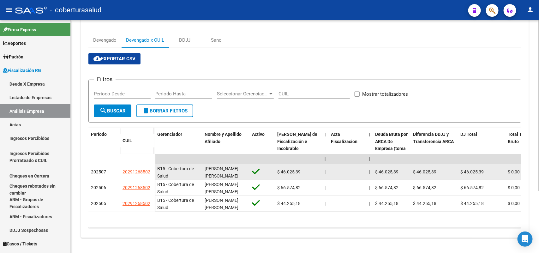
drag, startPoint x: 125, startPoint y: 168, endPoint x: 150, endPoint y: 166, distance: 25.6
click at [150, 168] on div "20291268502" at bounding box center [137, 171] width 30 height 7
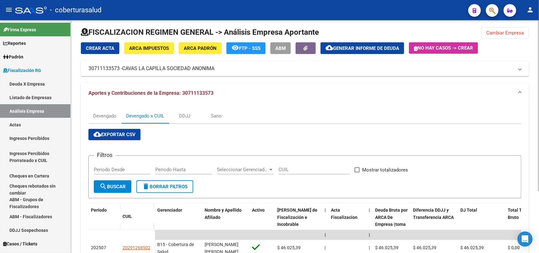
scroll to position [0, 0]
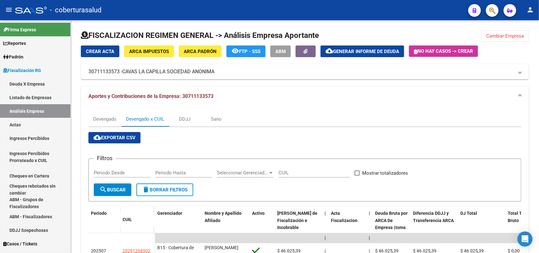
drag, startPoint x: 492, startPoint y: 34, endPoint x: 486, endPoint y: 94, distance: 60.2
click at [492, 35] on span "Cambiar Empresa" at bounding box center [505, 36] width 38 height 6
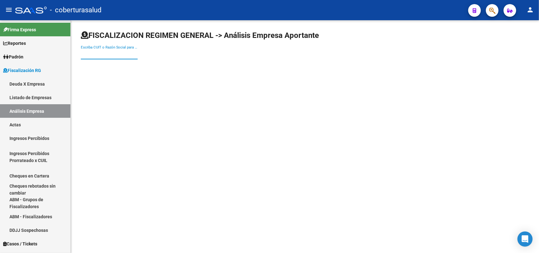
click at [101, 56] on input "Escriba CUIT o Razón Social para buscar" at bounding box center [109, 54] width 57 height 6
paste input "30501657820"
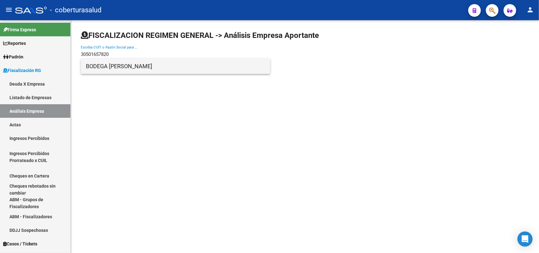
type input "30501657820"
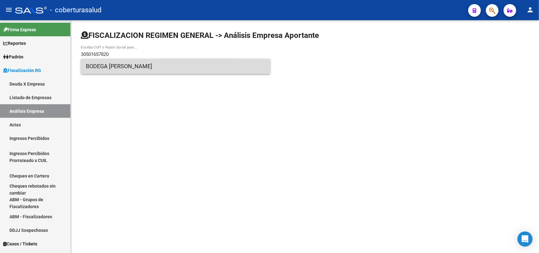
click at [134, 65] on span "BODEGA [PERSON_NAME]" at bounding box center [175, 66] width 179 height 15
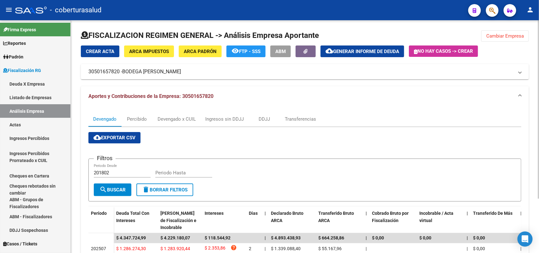
scroll to position [70, 0]
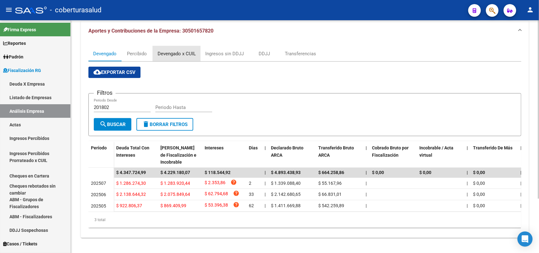
drag, startPoint x: 171, startPoint y: 45, endPoint x: 182, endPoint y: 69, distance: 25.9
click at [172, 50] on div "Devengado x CUIL" at bounding box center [177, 53] width 38 height 7
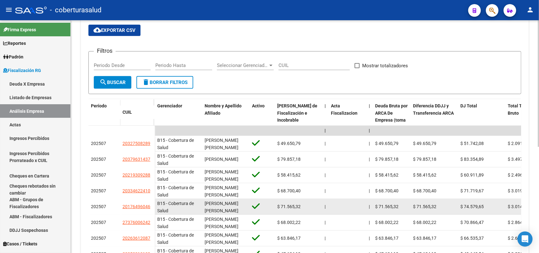
scroll to position [118, 0]
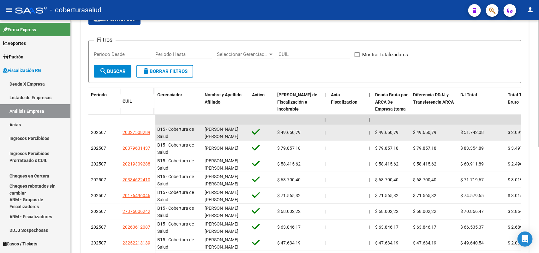
drag, startPoint x: 129, startPoint y: 131, endPoint x: 156, endPoint y: 132, distance: 27.5
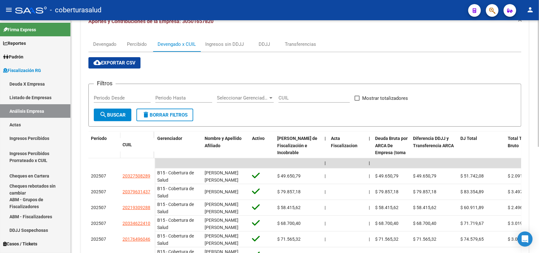
scroll to position [0, 0]
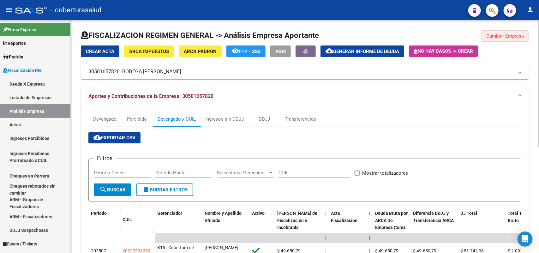
click at [525, 39] on button "Cambiar Empresa" at bounding box center [505, 35] width 48 height 11
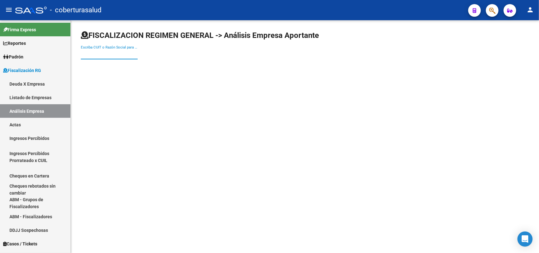
paste input "20146446729"
click at [102, 54] on input "20146446729" at bounding box center [109, 54] width 57 height 6
type input "20146446729"
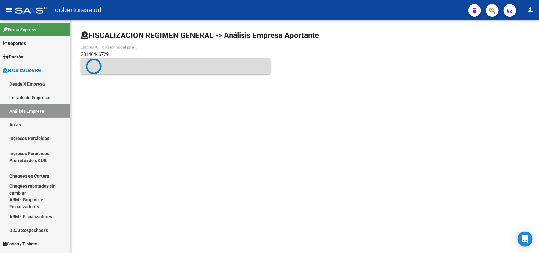
click at [109, 70] on span at bounding box center [175, 66] width 179 height 16
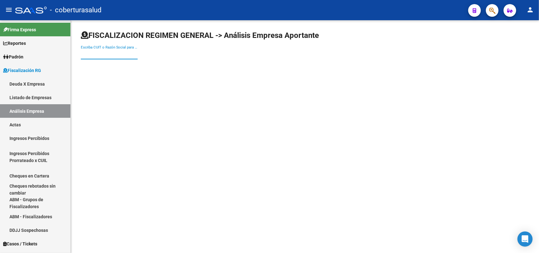
click at [94, 56] on input "Escriba CUIT o Razón Social para buscar" at bounding box center [109, 54] width 57 height 6
paste input "20146446729"
type input "20146446729"
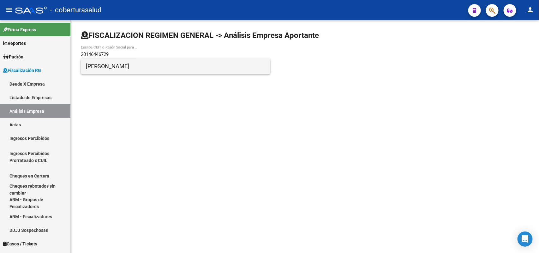
click at [103, 66] on span "[PERSON_NAME]" at bounding box center [175, 66] width 179 height 15
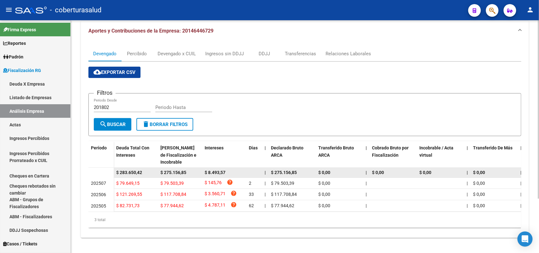
scroll to position [70, 0]
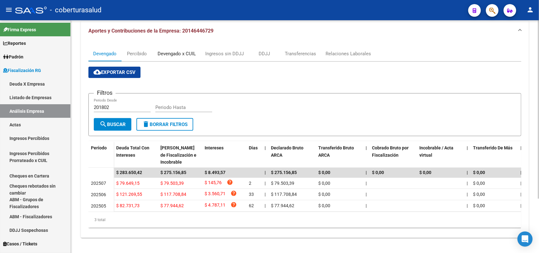
drag, startPoint x: 157, startPoint y: 47, endPoint x: 164, endPoint y: 54, distance: 9.4
click at [158, 50] on div "Devengado x CUIL" at bounding box center [177, 53] width 38 height 7
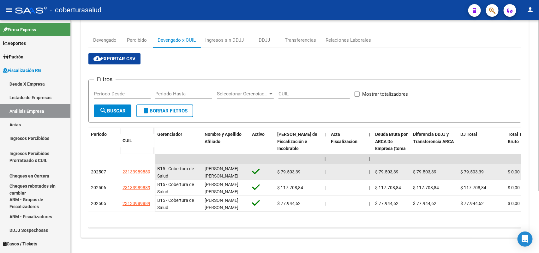
scroll to position [84, 0]
drag, startPoint x: 134, startPoint y: 165, endPoint x: 155, endPoint y: 165, distance: 21.5
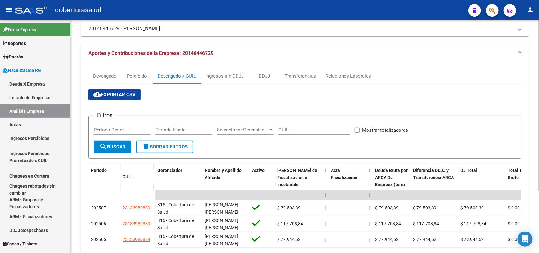
scroll to position [0, 0]
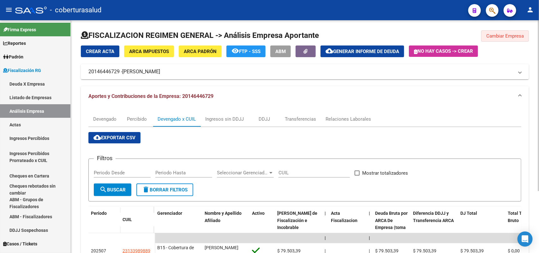
click at [503, 41] on button "Cambiar Empresa" at bounding box center [505, 35] width 48 height 11
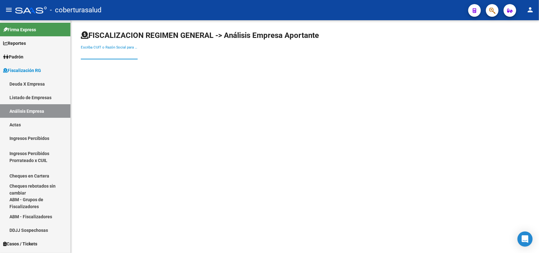
paste input "30717955672"
click at [124, 54] on input "30717955672" at bounding box center [109, 54] width 57 height 6
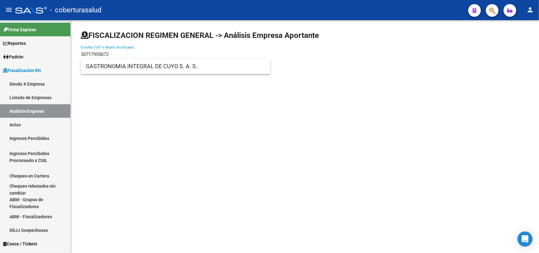
type input "30717955672"
click at [122, 69] on span "GASTRONOMIA INTEGRAL DE CUYO S. A. S." at bounding box center [175, 66] width 179 height 15
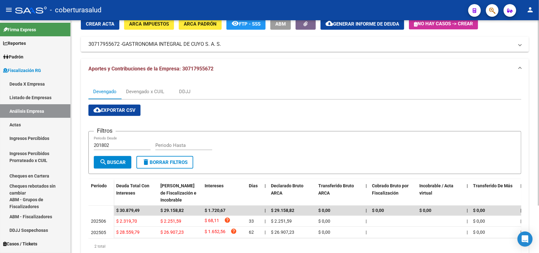
scroll to position [59, 0]
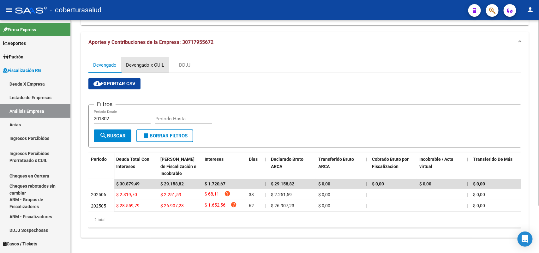
click at [143, 62] on div "Devengado x CUIL" at bounding box center [145, 65] width 38 height 7
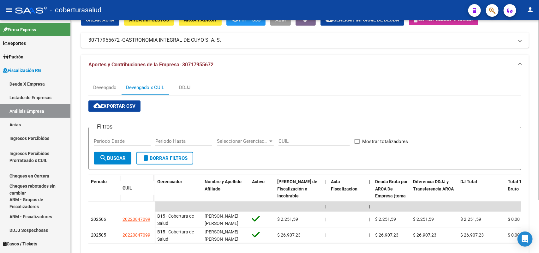
scroll to position [68, 0]
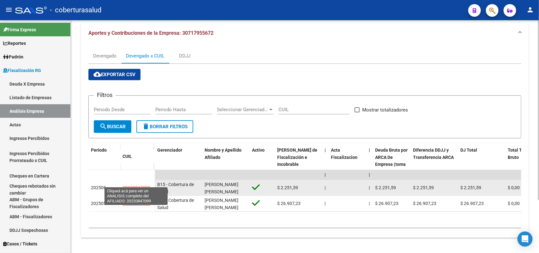
drag, startPoint x: 125, startPoint y: 182, endPoint x: 149, endPoint y: 182, distance: 23.7
click at [149, 185] on span "20220847099" at bounding box center [136, 187] width 28 height 5
type textarea "20220847099"
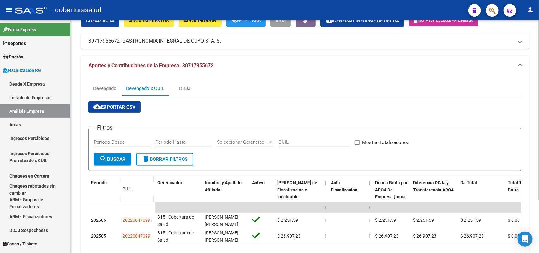
scroll to position [0, 0]
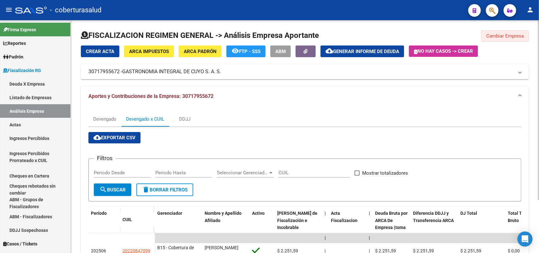
click at [500, 36] on span "Cambiar Empresa" at bounding box center [505, 36] width 38 height 6
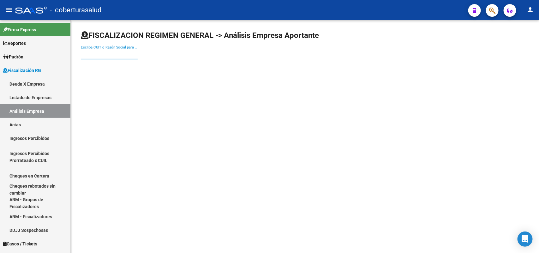
click at [123, 53] on input "Escriba CUIT o Razón Social para buscar" at bounding box center [109, 54] width 57 height 6
paste input "30716750171"
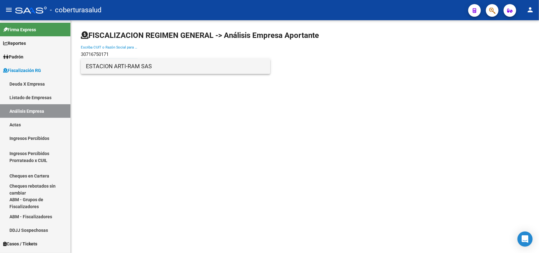
type input "30716750171"
click at [115, 68] on span "ESTACION ARTI-RAM SAS" at bounding box center [175, 66] width 179 height 15
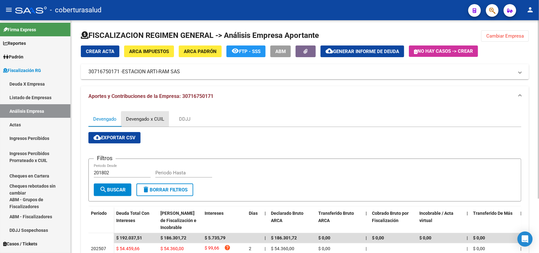
click at [147, 119] on div "Devengado x CUIL" at bounding box center [145, 119] width 38 height 7
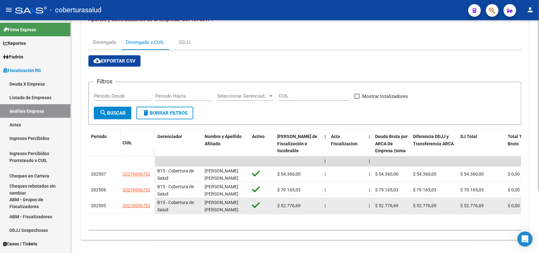
scroll to position [84, 0]
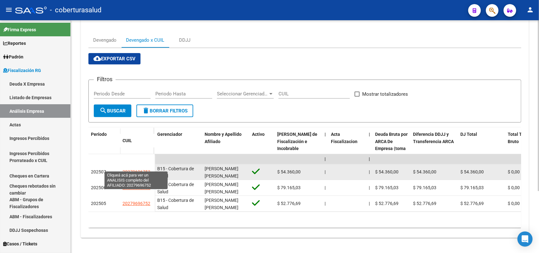
drag, startPoint x: 122, startPoint y: 165, endPoint x: 149, endPoint y: 165, distance: 26.5
click at [149, 169] on span "20279696752" at bounding box center [136, 171] width 28 height 5
type textarea "20279696752"
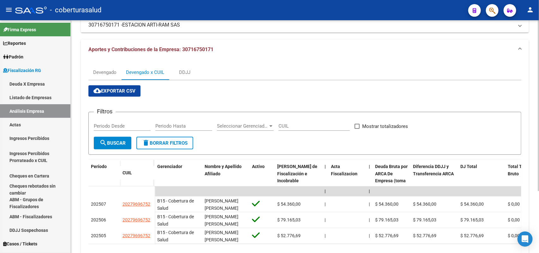
scroll to position [0, 0]
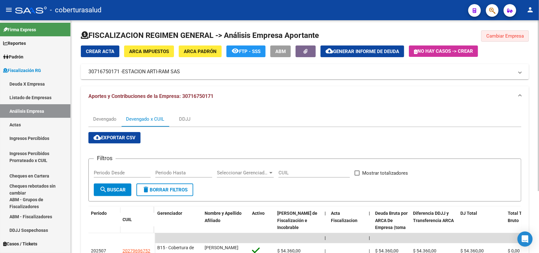
click at [496, 39] on button "Cambiar Empresa" at bounding box center [505, 35] width 48 height 11
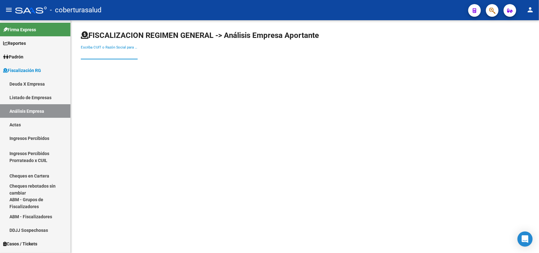
paste input "30716483920"
click at [117, 54] on input "30716483920" at bounding box center [109, 54] width 57 height 6
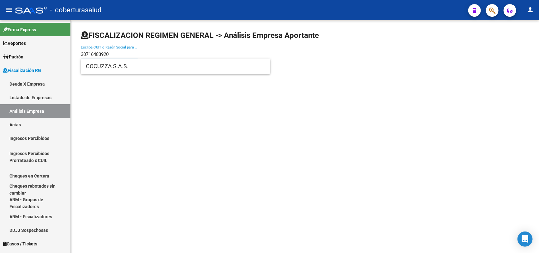
type input "30716483920"
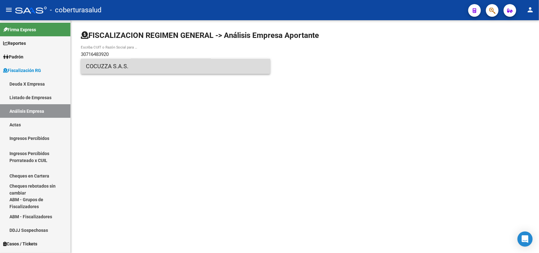
click at [120, 67] on span "COCUZZA S.A.S." at bounding box center [175, 66] width 179 height 15
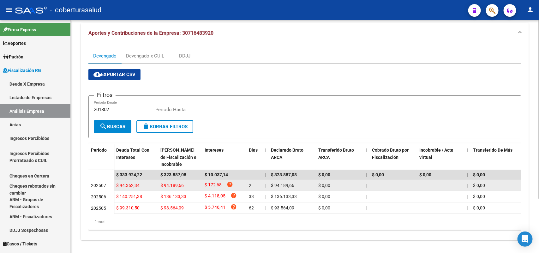
scroll to position [70, 0]
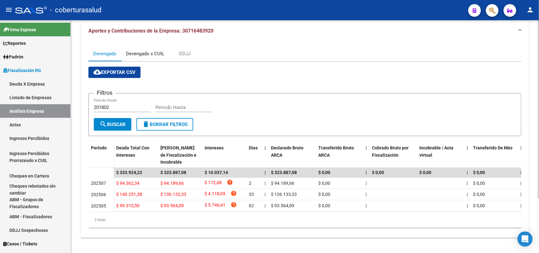
drag, startPoint x: 154, startPoint y: 44, endPoint x: 160, endPoint y: 59, distance: 16.0
click at [153, 46] on div "Devengado x CUIL" at bounding box center [145, 53] width 48 height 15
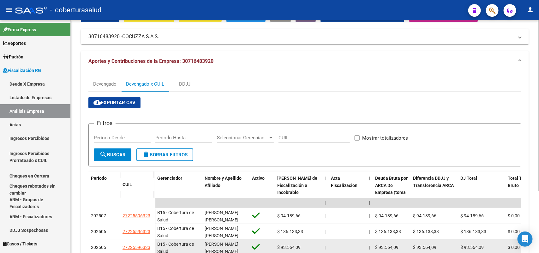
scroll to position [84, 0]
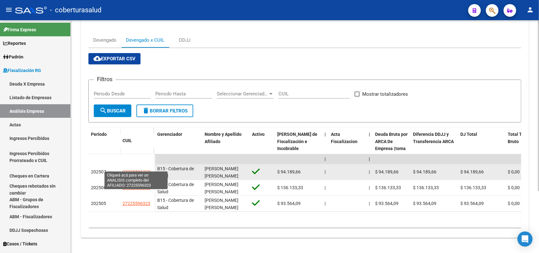
drag, startPoint x: 128, startPoint y: 165, endPoint x: 149, endPoint y: 165, distance: 20.5
click at [149, 165] on datatable-body-cell "27225596323" at bounding box center [137, 172] width 35 height 16
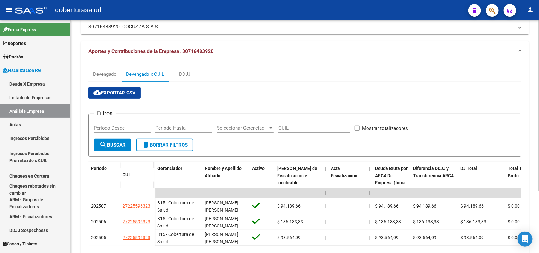
scroll to position [0, 0]
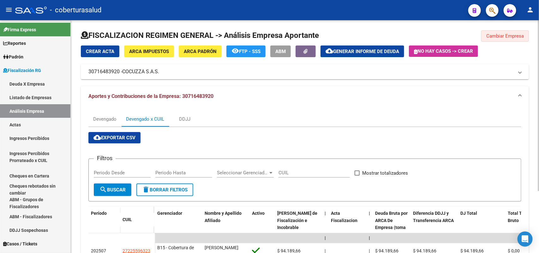
click at [522, 34] on span "Cambiar Empresa" at bounding box center [505, 36] width 38 height 6
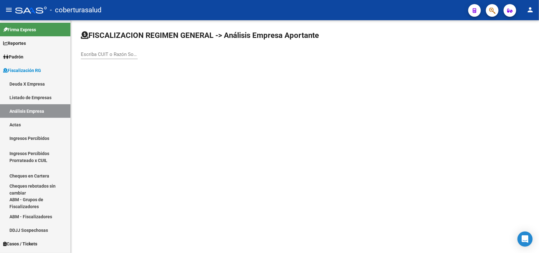
drag, startPoint x: 144, startPoint y: 52, endPoint x: 133, endPoint y: 53, distance: 11.4
click at [135, 53] on div "Escriba CUIT o Razón Social para buscar" at bounding box center [305, 47] width 448 height 35
click at [130, 53] on input "Escriba CUIT o Razón Social para buscar" at bounding box center [109, 54] width 57 height 6
paste input "30716070561"
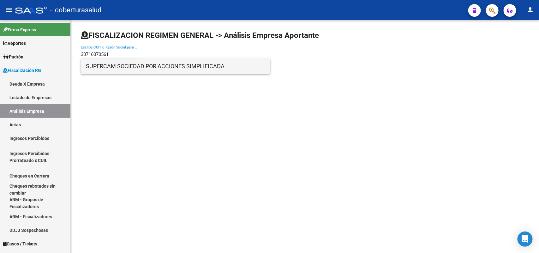
type input "30716070561"
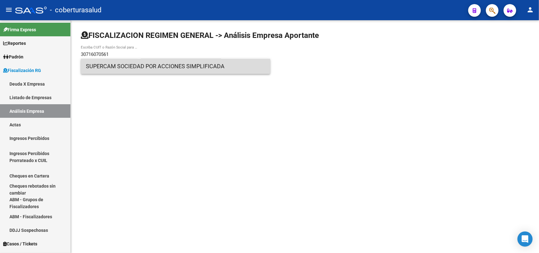
click at [125, 67] on span "SUPERCAM SOCIEDAD POR ACCIONES SIMPLIFICADA" at bounding box center [175, 66] width 179 height 15
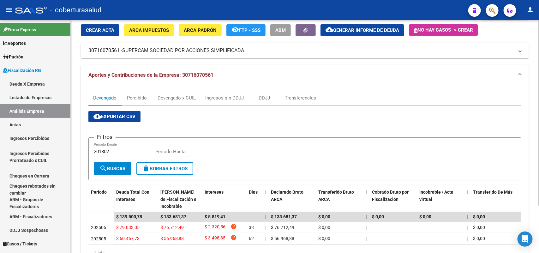
scroll to position [39, 0]
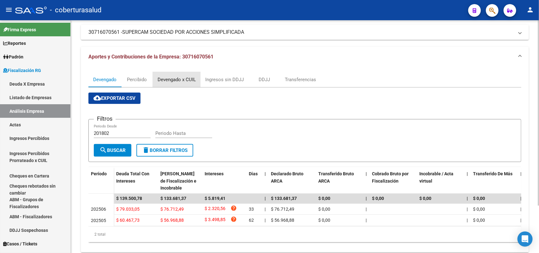
click at [176, 78] on div "Devengado x CUIL" at bounding box center [177, 79] width 38 height 7
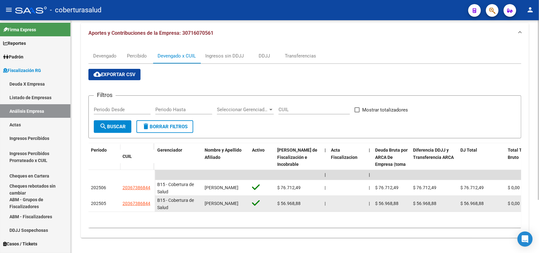
scroll to position [68, 0]
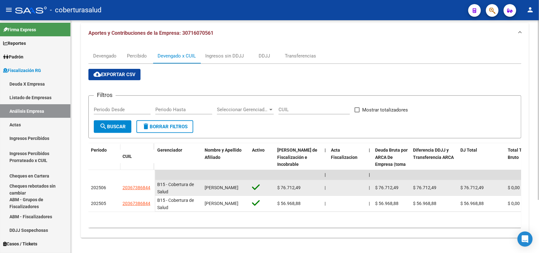
drag, startPoint x: 127, startPoint y: 181, endPoint x: 152, endPoint y: 182, distance: 25.6
click at [152, 182] on datatable-body-cell "20367386844" at bounding box center [137, 188] width 35 height 16
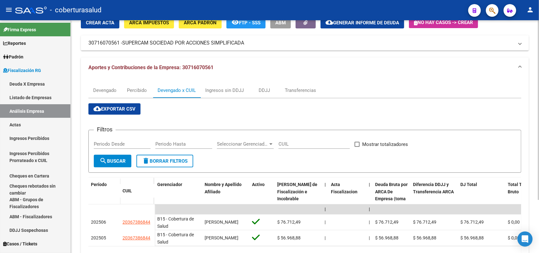
scroll to position [0, 0]
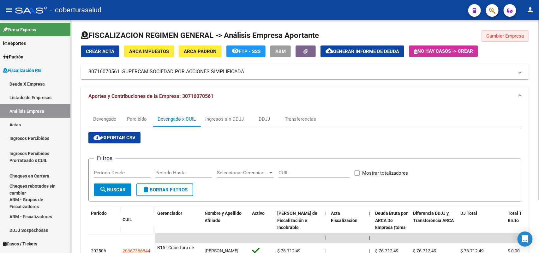
drag, startPoint x: 503, startPoint y: 38, endPoint x: 486, endPoint y: 41, distance: 17.0
click at [503, 39] on button "Cambiar Empresa" at bounding box center [505, 35] width 48 height 11
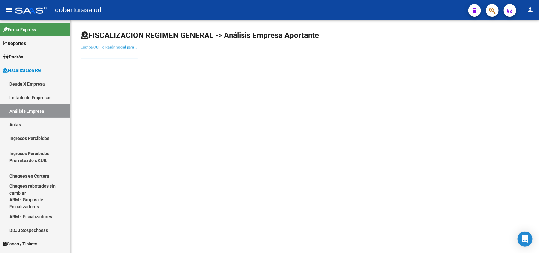
paste input "30715201492"
click at [133, 54] on input "30715201492" at bounding box center [109, 54] width 57 height 6
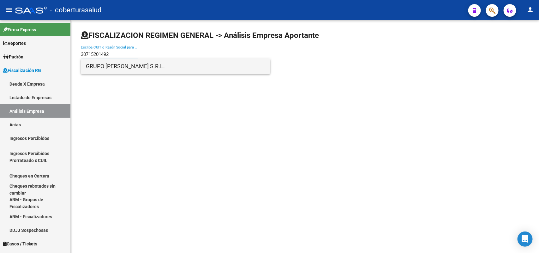
type input "30715201492"
click at [132, 64] on span "GRUPO [PERSON_NAME] S.R.L." at bounding box center [175, 66] width 179 height 15
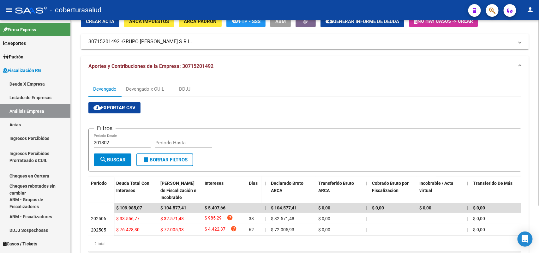
scroll to position [59, 0]
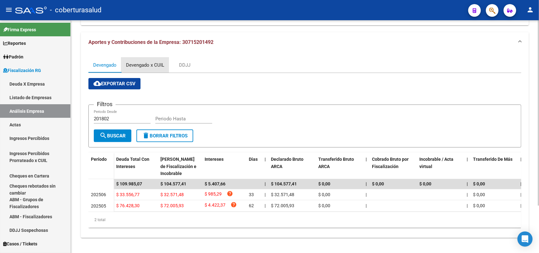
drag, startPoint x: 152, startPoint y: 58, endPoint x: 157, endPoint y: 59, distance: 4.7
click at [152, 62] on div "Devengado x CUIL" at bounding box center [145, 65] width 38 height 7
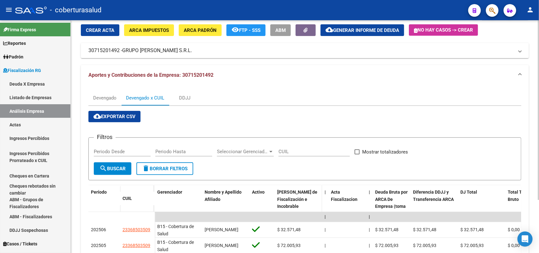
scroll to position [68, 0]
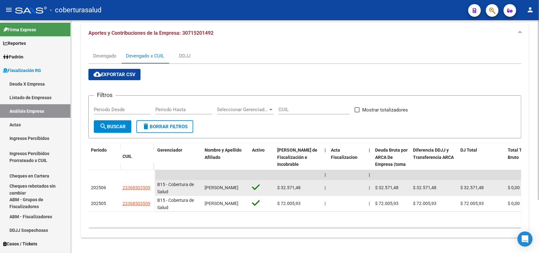
drag, startPoint x: 122, startPoint y: 182, endPoint x: 151, endPoint y: 181, distance: 29.4
click at [151, 181] on datatable-body-cell "23368503509" at bounding box center [137, 188] width 35 height 16
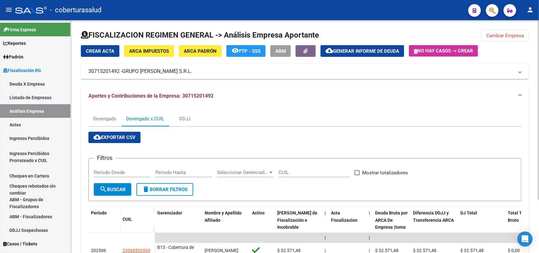
scroll to position [0, 0]
click at [504, 36] on span "Cambiar Empresa" at bounding box center [505, 36] width 38 height 6
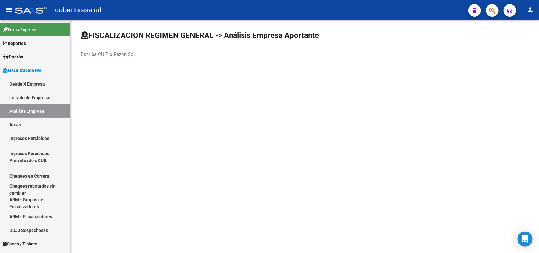
paste input "30714501484"
click at [131, 54] on input "30714501484" at bounding box center [109, 54] width 57 height 6
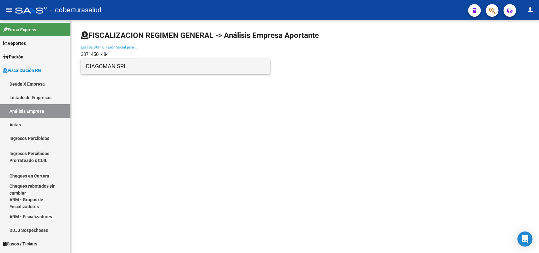
type input "30714501484"
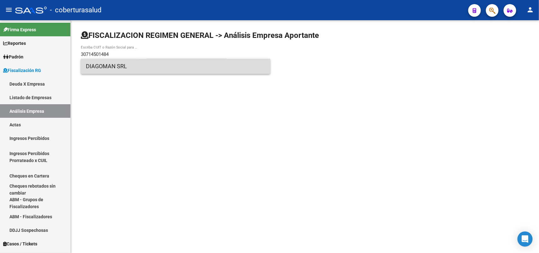
click at [128, 68] on span "DIAGOMAN SRL" at bounding box center [175, 66] width 179 height 15
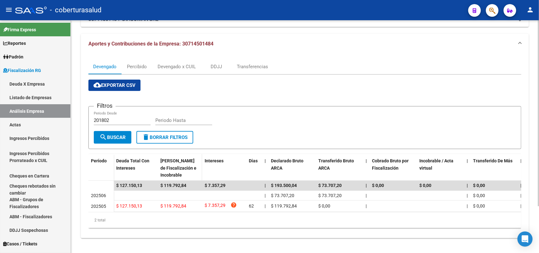
scroll to position [58, 0]
click at [164, 63] on div "Devengado x CUIL" at bounding box center [177, 66] width 38 height 7
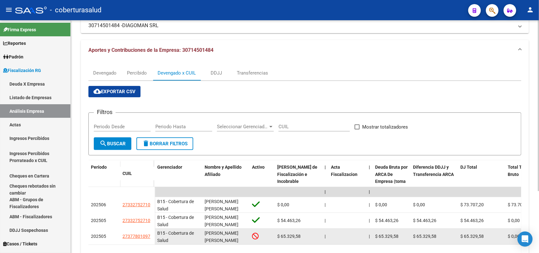
scroll to position [84, 0]
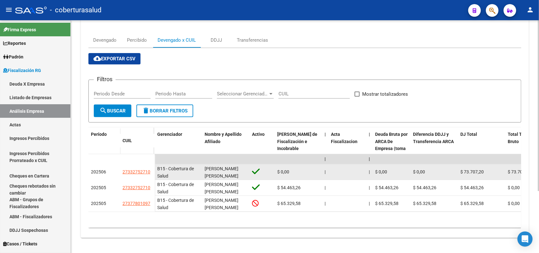
drag, startPoint x: 122, startPoint y: 168, endPoint x: 150, endPoint y: 168, distance: 27.8
click at [150, 168] on div "27332752710" at bounding box center [137, 171] width 30 height 7
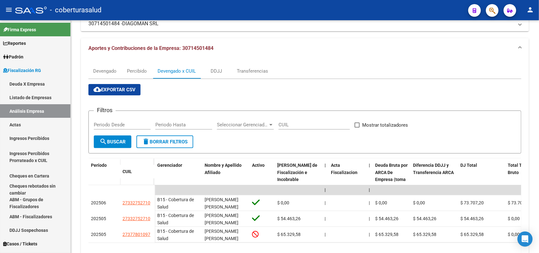
scroll to position [0, 0]
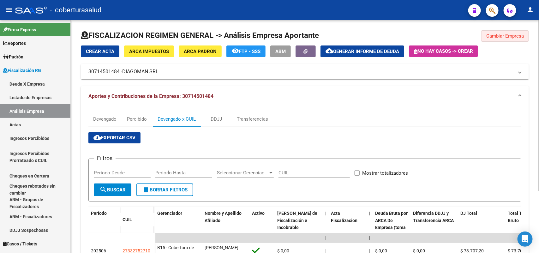
drag, startPoint x: 508, startPoint y: 35, endPoint x: 448, endPoint y: 54, distance: 62.8
click at [508, 36] on span "Cambiar Empresa" at bounding box center [505, 36] width 38 height 6
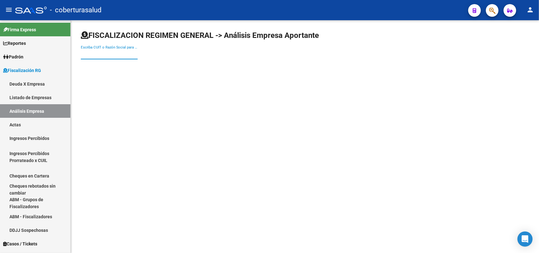
paste input "30709808741"
click at [127, 55] on input "30709808741" at bounding box center [109, 54] width 57 height 6
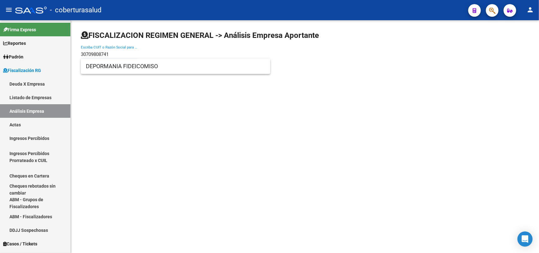
type input "30709808741"
click at [115, 66] on span "DEPORMANIA FIDEICOMISO" at bounding box center [175, 66] width 179 height 15
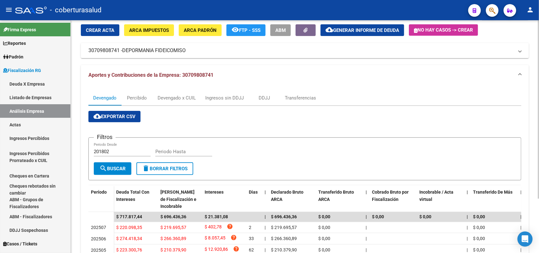
scroll to position [39, 0]
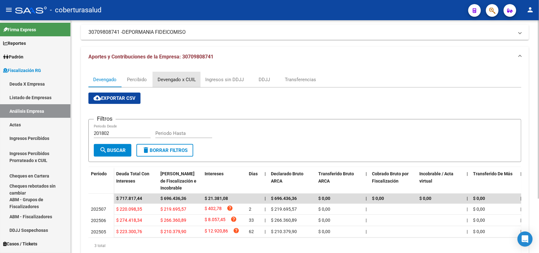
click at [170, 80] on div "Devengado x CUIL" at bounding box center [177, 79] width 38 height 7
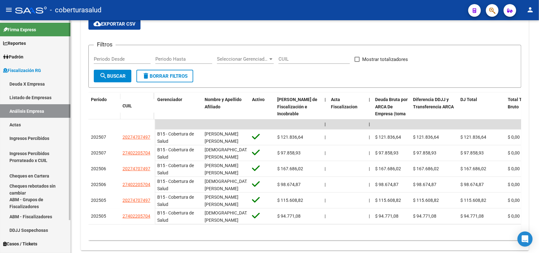
scroll to position [118, 0]
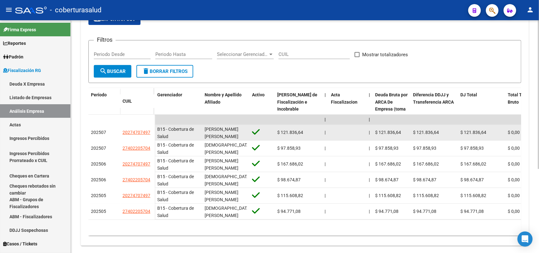
drag, startPoint x: 122, startPoint y: 132, endPoint x: 151, endPoint y: 131, distance: 28.4
click at [151, 131] on div "20274707497" at bounding box center [137, 132] width 30 height 7
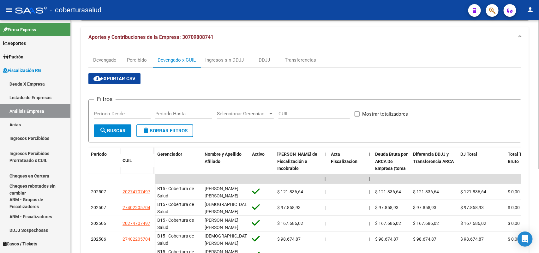
scroll to position [0, 0]
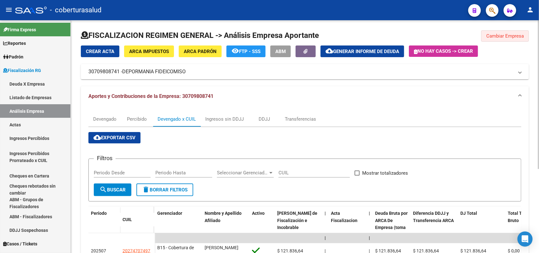
drag, startPoint x: 514, startPoint y: 34, endPoint x: 403, endPoint y: 40, distance: 110.3
click at [512, 35] on span "Cambiar Empresa" at bounding box center [505, 36] width 38 height 6
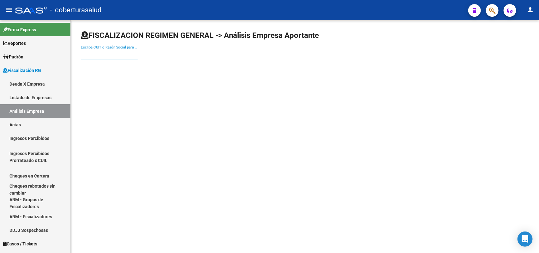
paste input "30707177922"
click at [112, 55] on input "30707177922" at bounding box center [109, 54] width 57 height 6
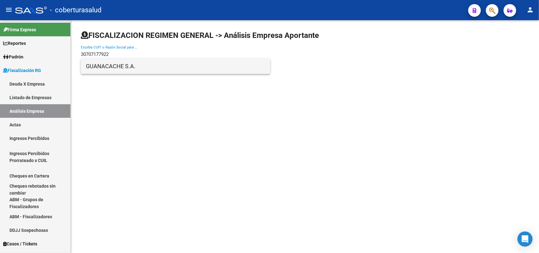
type input "30707177922"
click at [100, 68] on span "GUANACACHE S.A." at bounding box center [175, 66] width 179 height 15
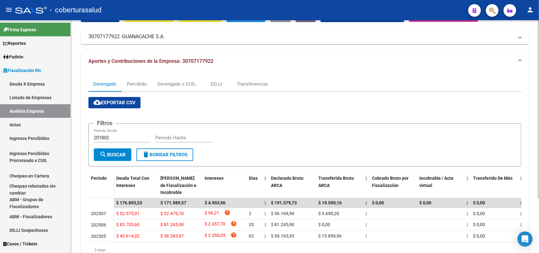
scroll to position [70, 0]
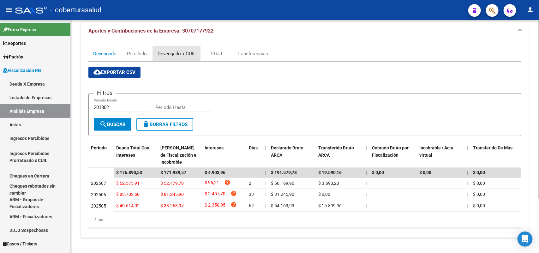
click at [168, 46] on div "Devengado x CUIL" at bounding box center [177, 53] width 48 height 15
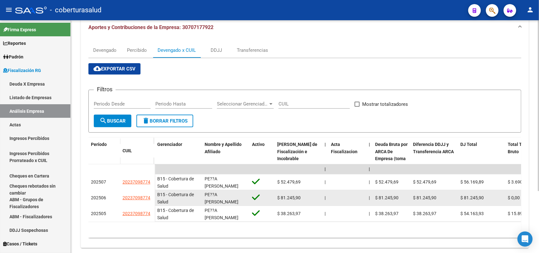
scroll to position [79, 0]
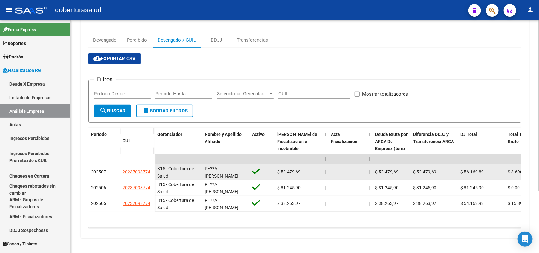
drag, startPoint x: 127, startPoint y: 170, endPoint x: 150, endPoint y: 171, distance: 23.1
click at [150, 171] on datatable-body-cell "20237098774" at bounding box center [137, 172] width 35 height 16
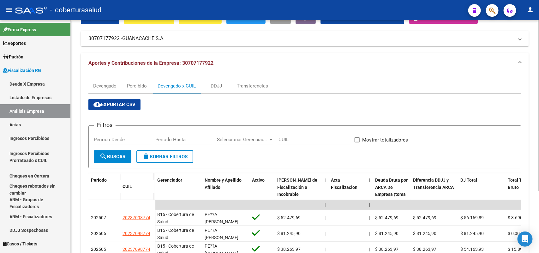
scroll to position [0, 0]
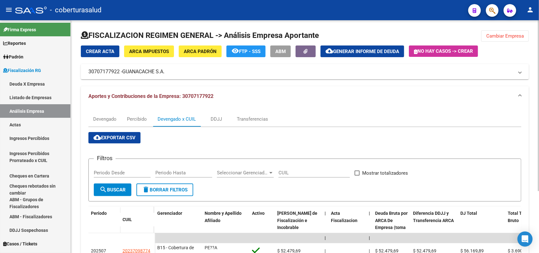
drag, startPoint x: 498, startPoint y: 32, endPoint x: 495, endPoint y: 38, distance: 7.2
click at [499, 33] on button "Cambiar Empresa" at bounding box center [505, 35] width 48 height 11
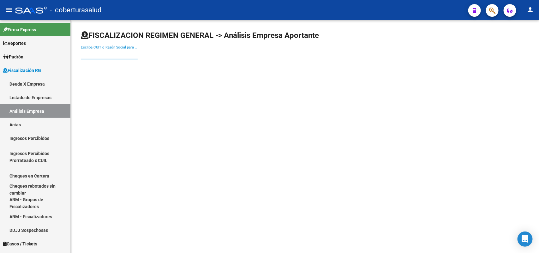
click at [103, 55] on input "Escriba CUIT o Razón Social para buscar" at bounding box center [109, 54] width 57 height 6
paste input "30672226763"
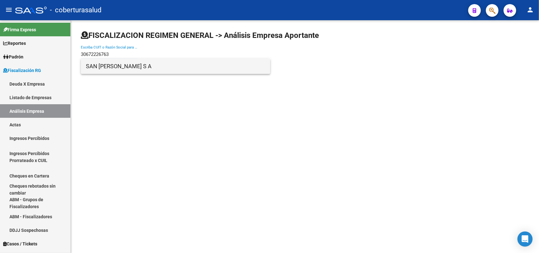
type input "30672226763"
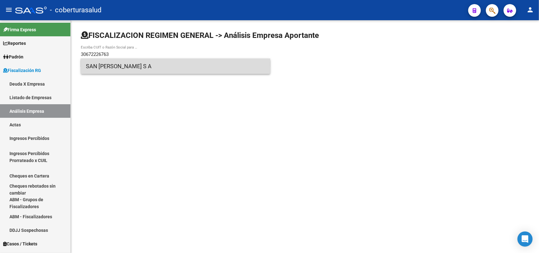
click at [110, 66] on span "SAN [PERSON_NAME] S A" at bounding box center [175, 66] width 179 height 15
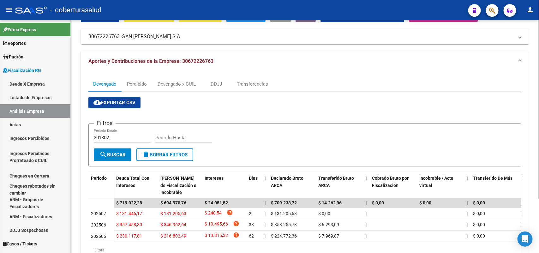
scroll to position [70, 0]
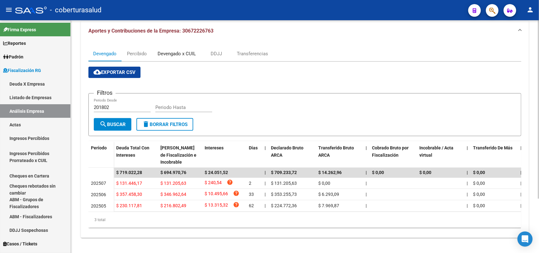
click at [168, 50] on div "Devengado x CUIL" at bounding box center [177, 53] width 38 height 7
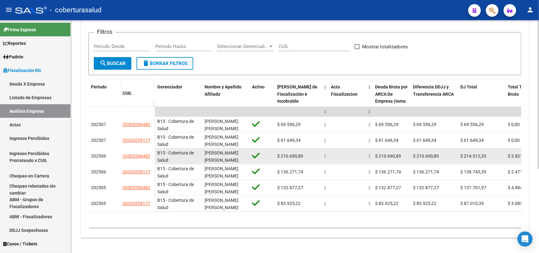
scroll to position [131, 0]
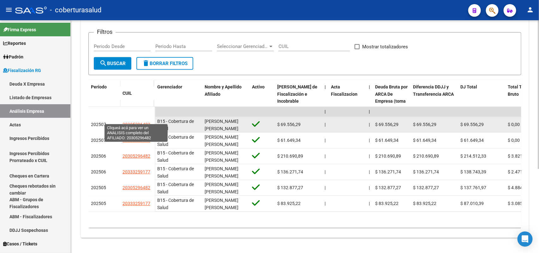
drag, startPoint x: 125, startPoint y: 117, endPoint x: 149, endPoint y: 117, distance: 24.0
click at [149, 122] on span "20305296482" at bounding box center [136, 124] width 28 height 5
type textarea "20305296482"
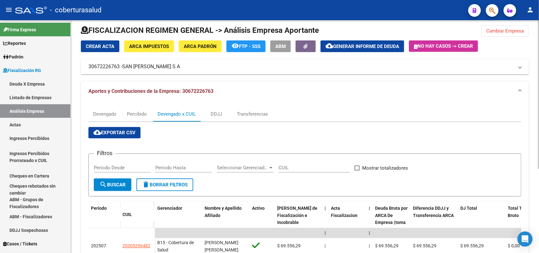
scroll to position [0, 0]
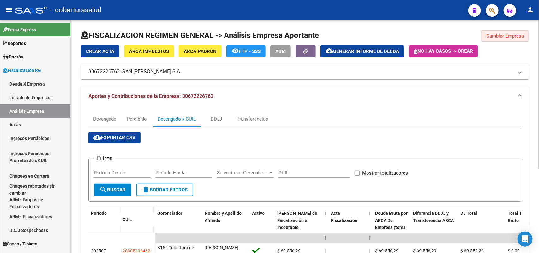
drag, startPoint x: 499, startPoint y: 36, endPoint x: 344, endPoint y: 44, distance: 155.6
click at [499, 36] on span "Cambiar Empresa" at bounding box center [505, 36] width 38 height 6
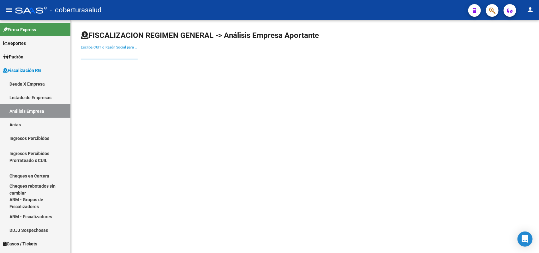
paste input "33714473609"
click at [122, 51] on input "33714473609" at bounding box center [109, 54] width 57 height 6
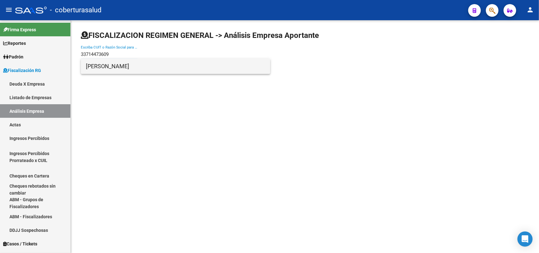
type input "33714473609"
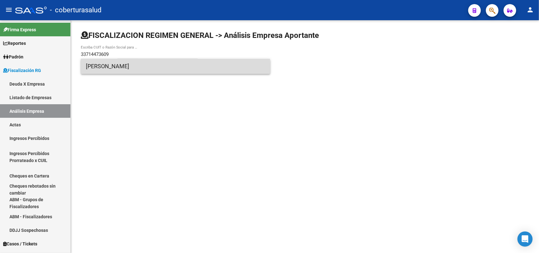
click at [114, 71] on span "[PERSON_NAME]" at bounding box center [175, 66] width 179 height 15
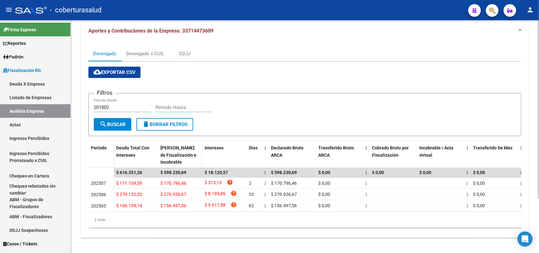
scroll to position [70, 0]
drag, startPoint x: 148, startPoint y: 46, endPoint x: 156, endPoint y: 55, distance: 11.9
click at [148, 50] on div "Devengado x CUIL" at bounding box center [145, 53] width 38 height 7
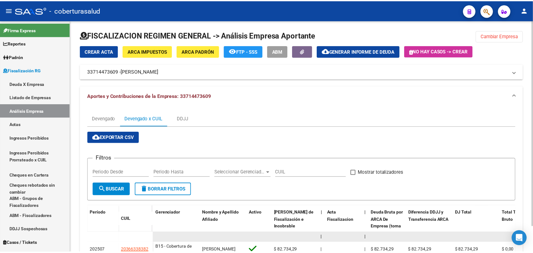
scroll to position [29, 0]
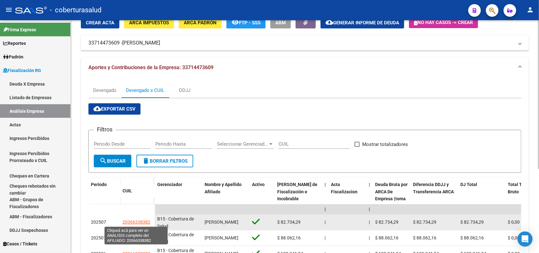
click at [125, 222] on span "20366338382" at bounding box center [136, 221] width 28 height 5
type textarea "20366338382"
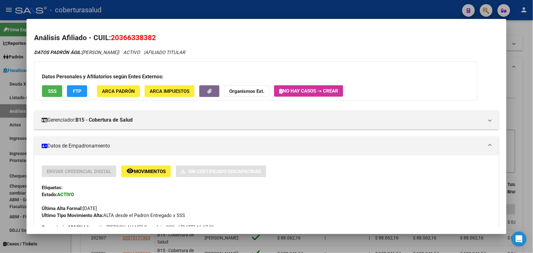
drag, startPoint x: 123, startPoint y: 38, endPoint x: 149, endPoint y: 39, distance: 26.2
click at [163, 38] on h2 "Análisis Afiliado - CUIL: 20366338382" at bounding box center [266, 38] width 464 height 11
drag, startPoint x: 154, startPoint y: 35, endPoint x: 136, endPoint y: 37, distance: 18.1
click at [152, 35] on h2 "Análisis Afiliado - CUIL: 20366338382" at bounding box center [266, 38] width 464 height 11
click at [111, 40] on span "20366338382" at bounding box center [133, 37] width 45 height 8
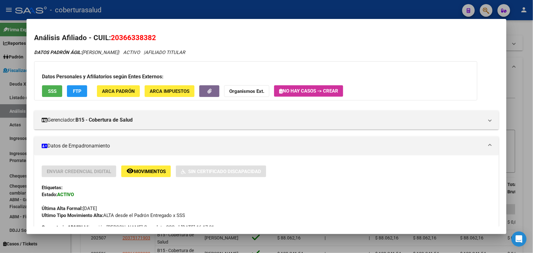
click at [111, 37] on span "20366338382" at bounding box center [133, 37] width 45 height 8
drag, startPoint x: 111, startPoint y: 35, endPoint x: 127, endPoint y: 34, distance: 15.2
click at [127, 34] on span "20366338382" at bounding box center [133, 37] width 45 height 8
drag, startPoint x: 114, startPoint y: 36, endPoint x: 163, endPoint y: 34, distance: 49.3
click at [163, 34] on h2 "Análisis Afiliado - CUIL: 20366338382" at bounding box center [266, 38] width 464 height 11
